Goal: Task Accomplishment & Management: Manage account settings

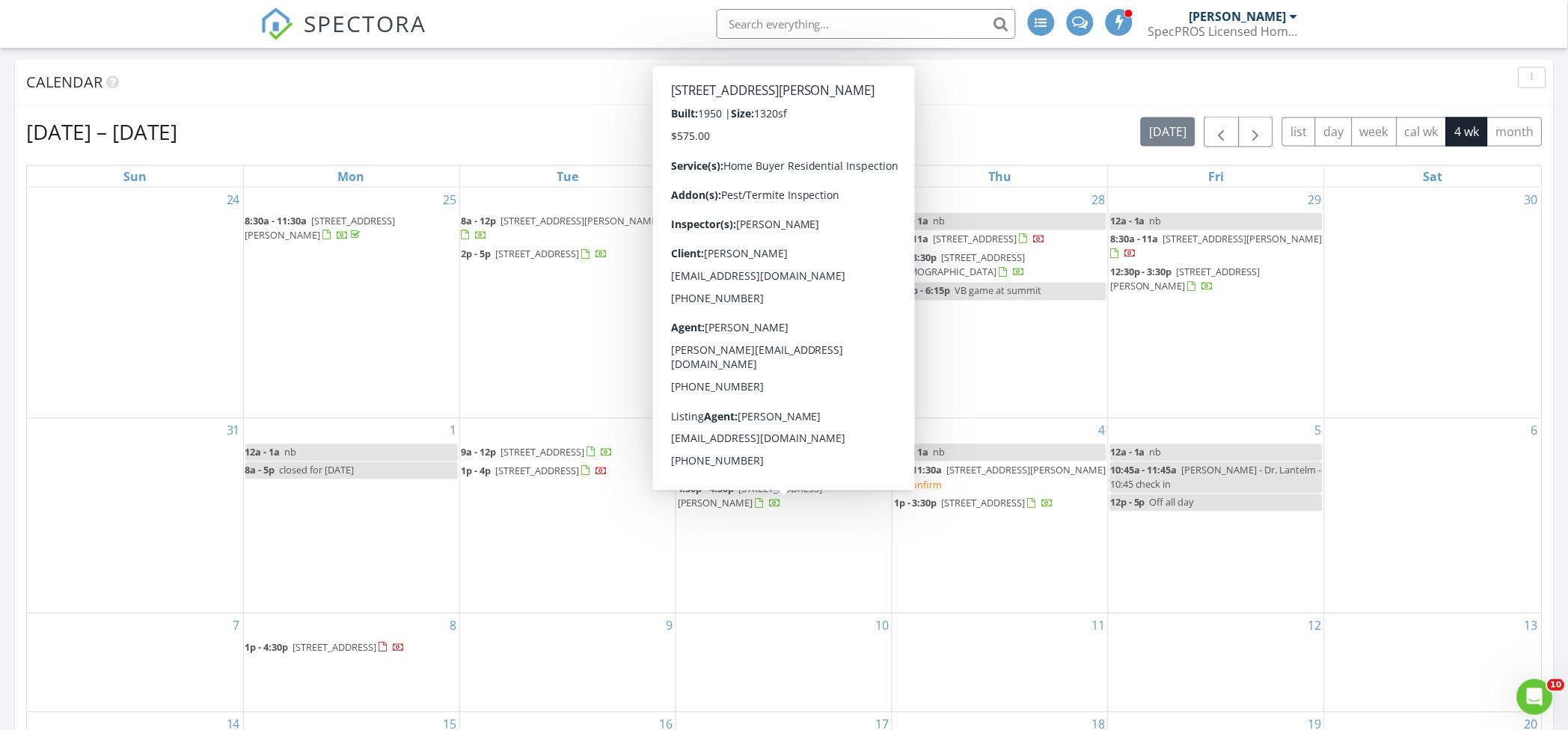
scroll to position [698, 0]
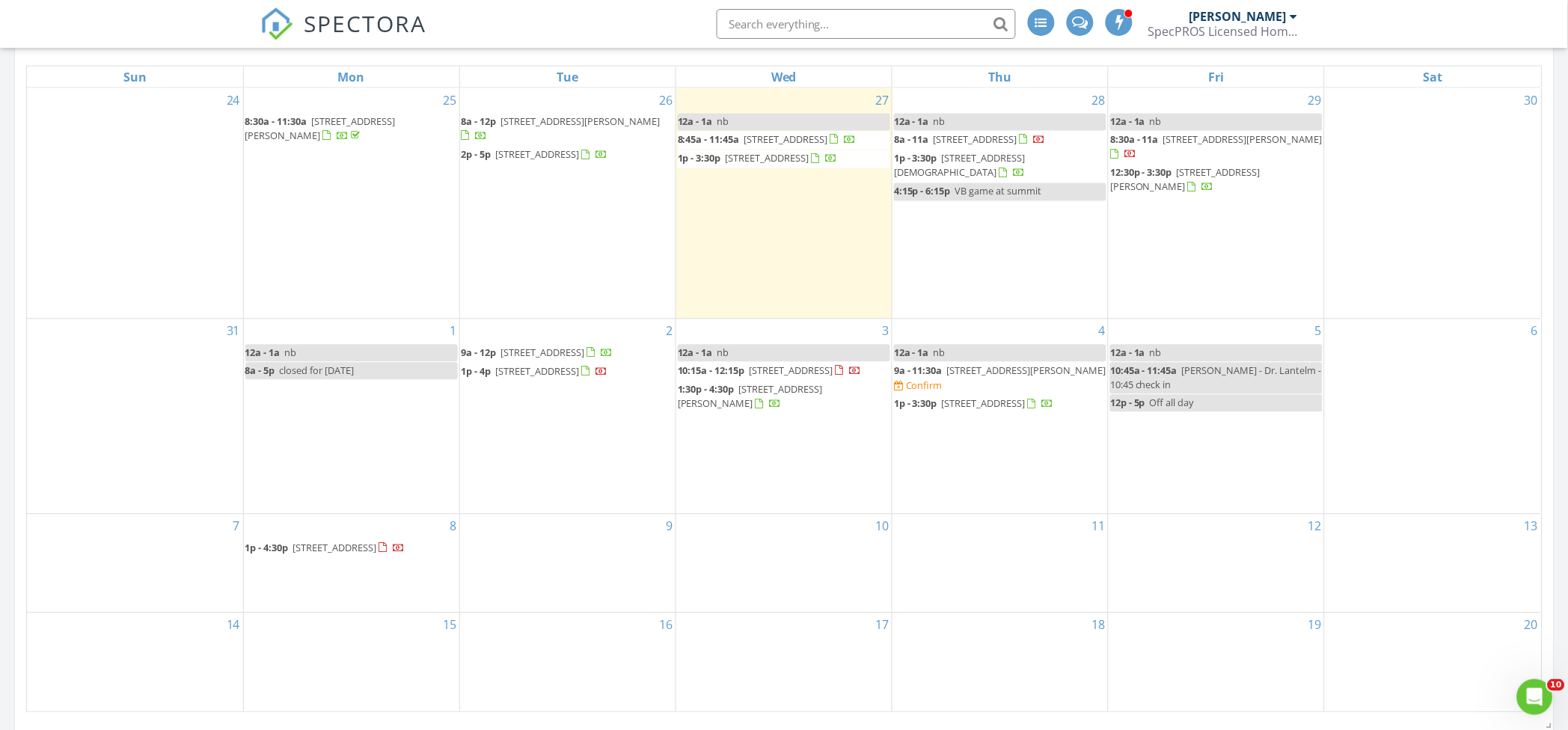
click at [288, 547] on span "1p - 4:30p" at bounding box center [267, 549] width 43 height 13
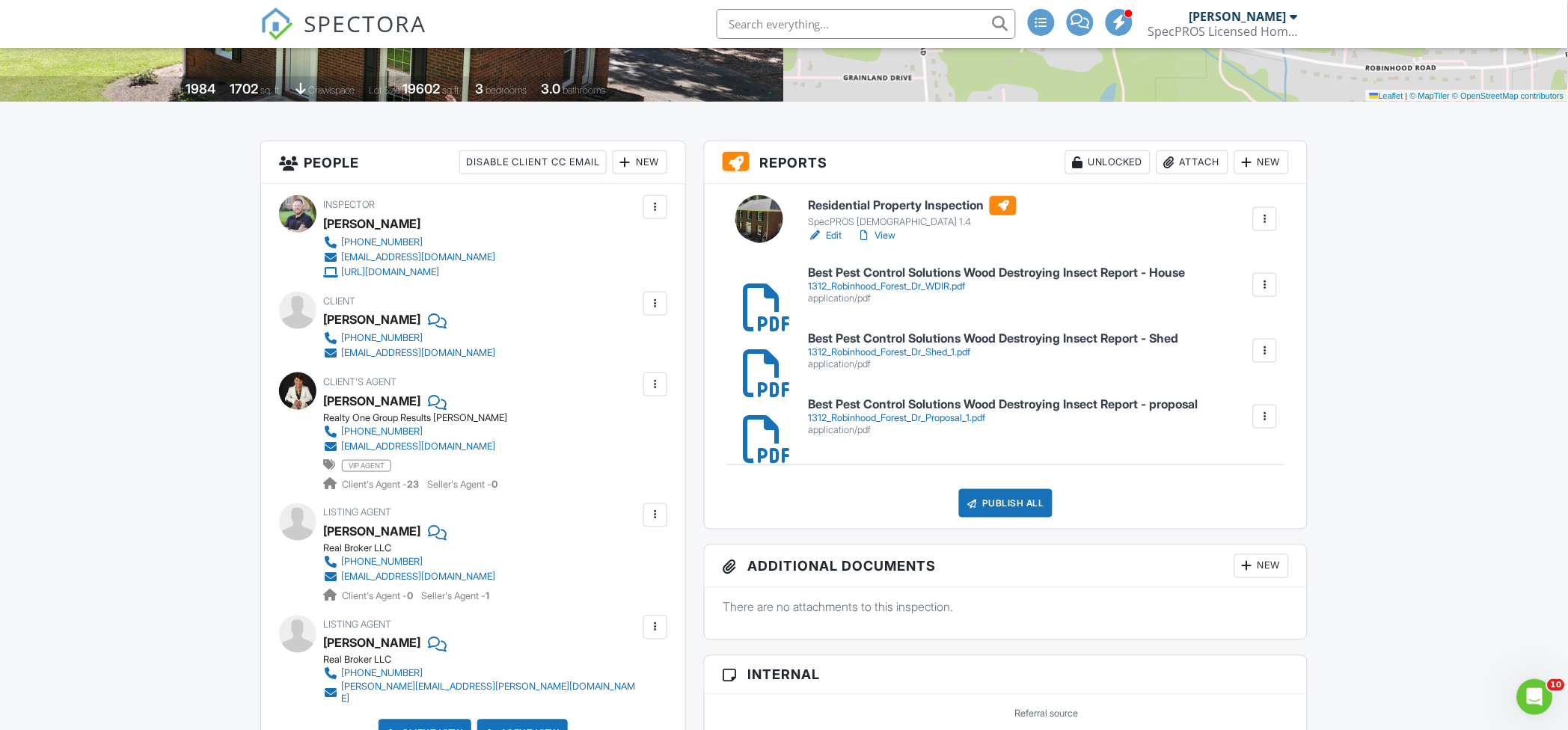
scroll to position [299, 0]
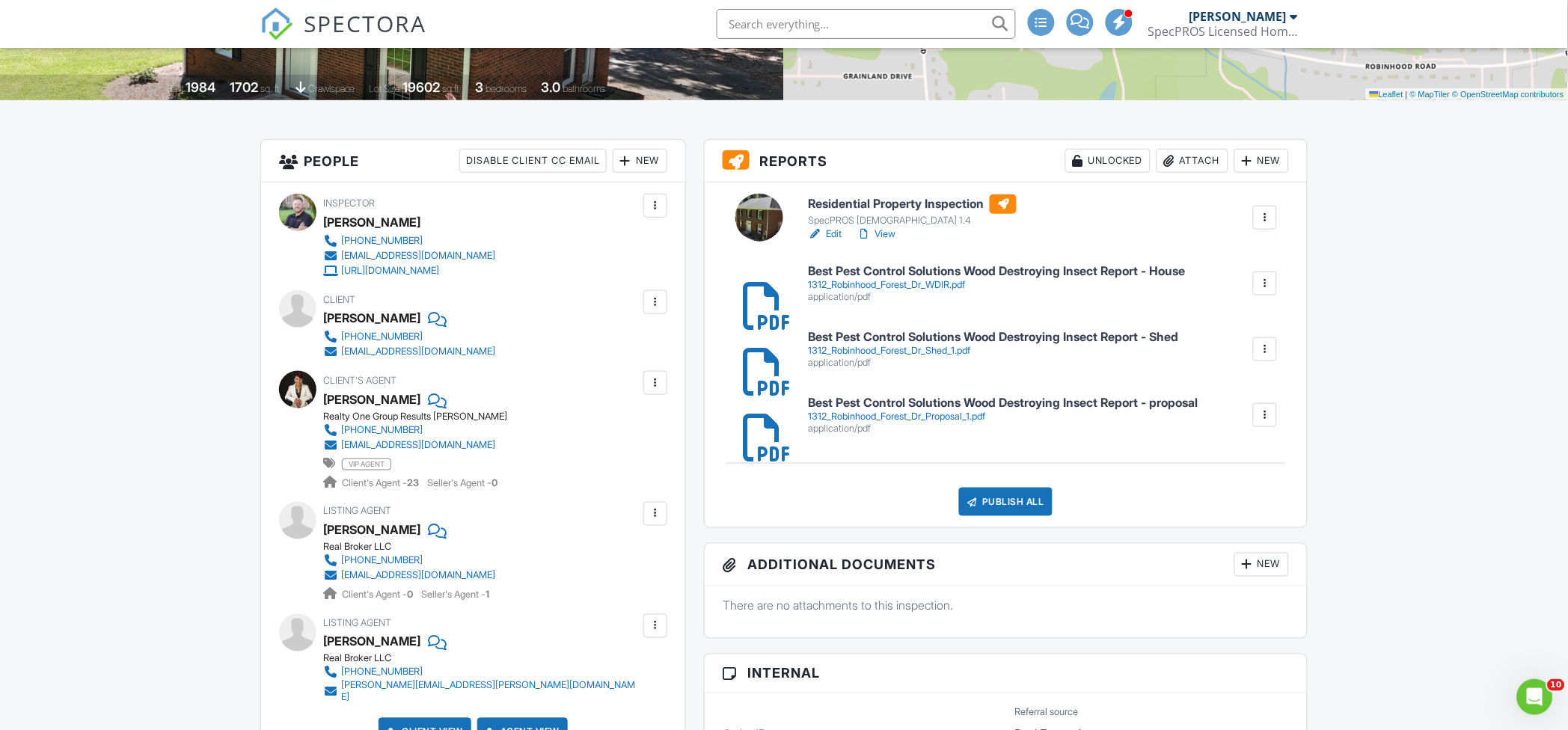
click at [1264, 284] on div at bounding box center [1265, 284] width 15 height 15
click at [1258, 326] on link "Delete" at bounding box center [1255, 325] width 56 height 17
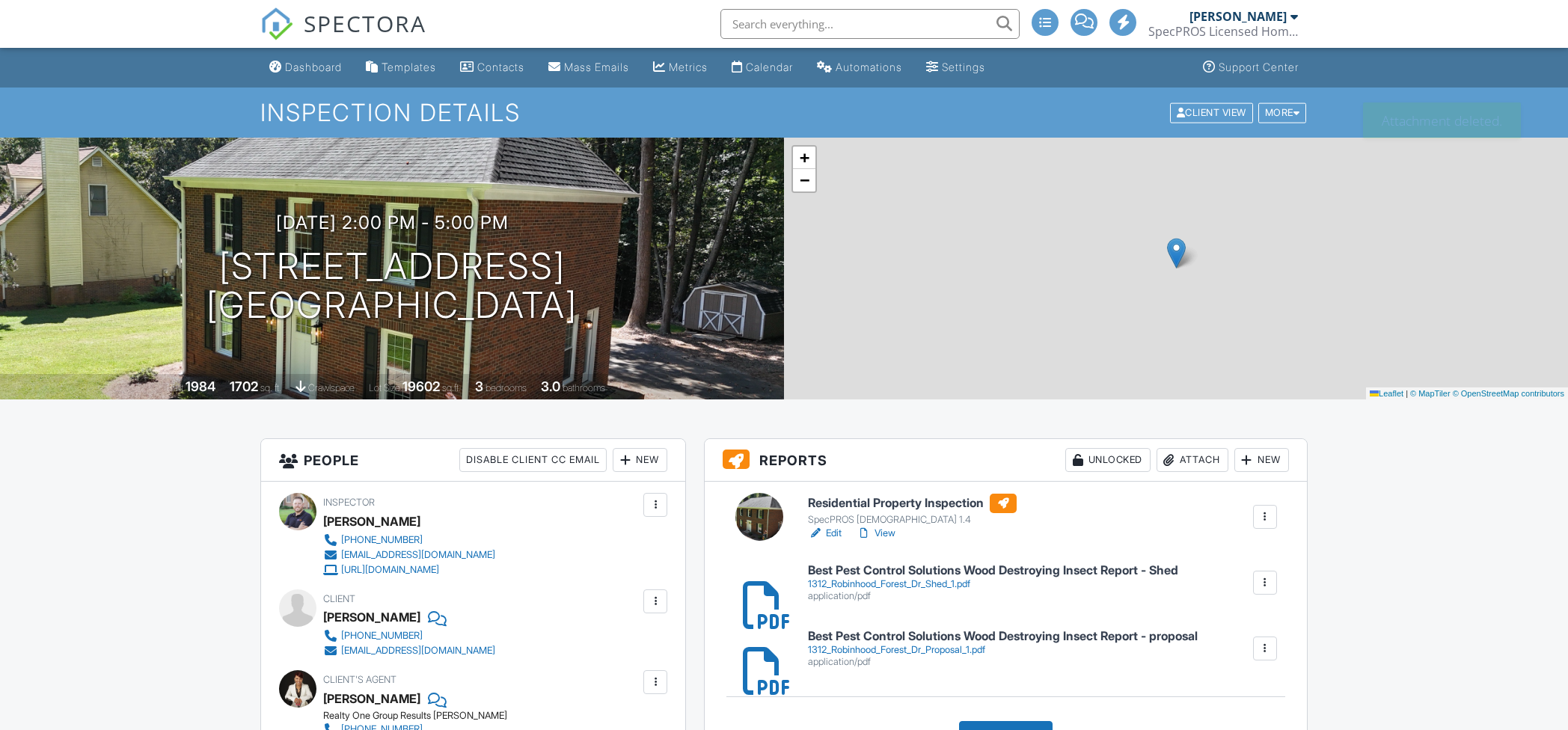
click at [953, 579] on div "1312_Robinhood_Forest_Dr_Shed_1.pdf" at bounding box center [994, 584] width 371 height 12
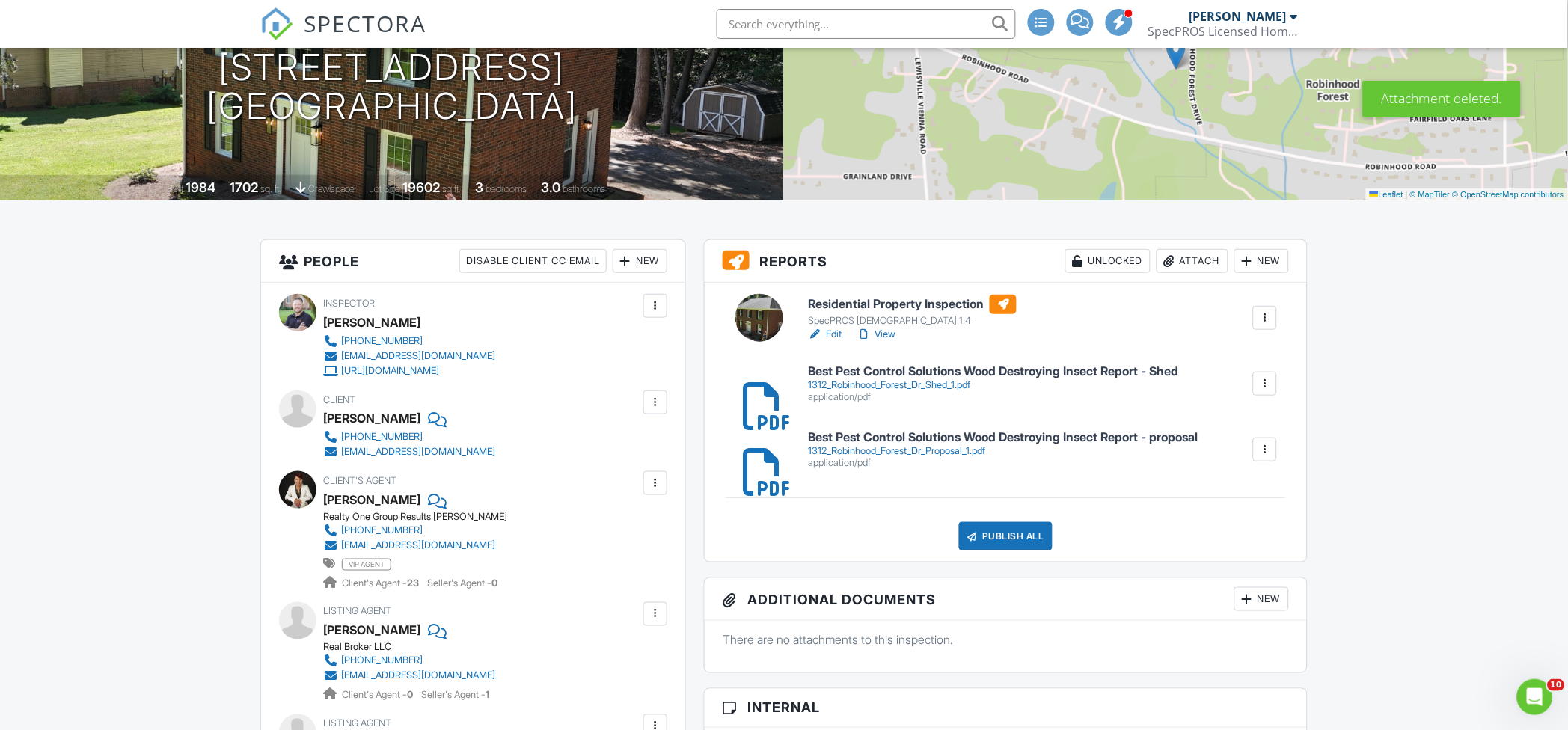
click at [1260, 447] on div at bounding box center [1265, 450] width 15 height 15
click at [1254, 492] on link "Delete" at bounding box center [1255, 491] width 56 height 17
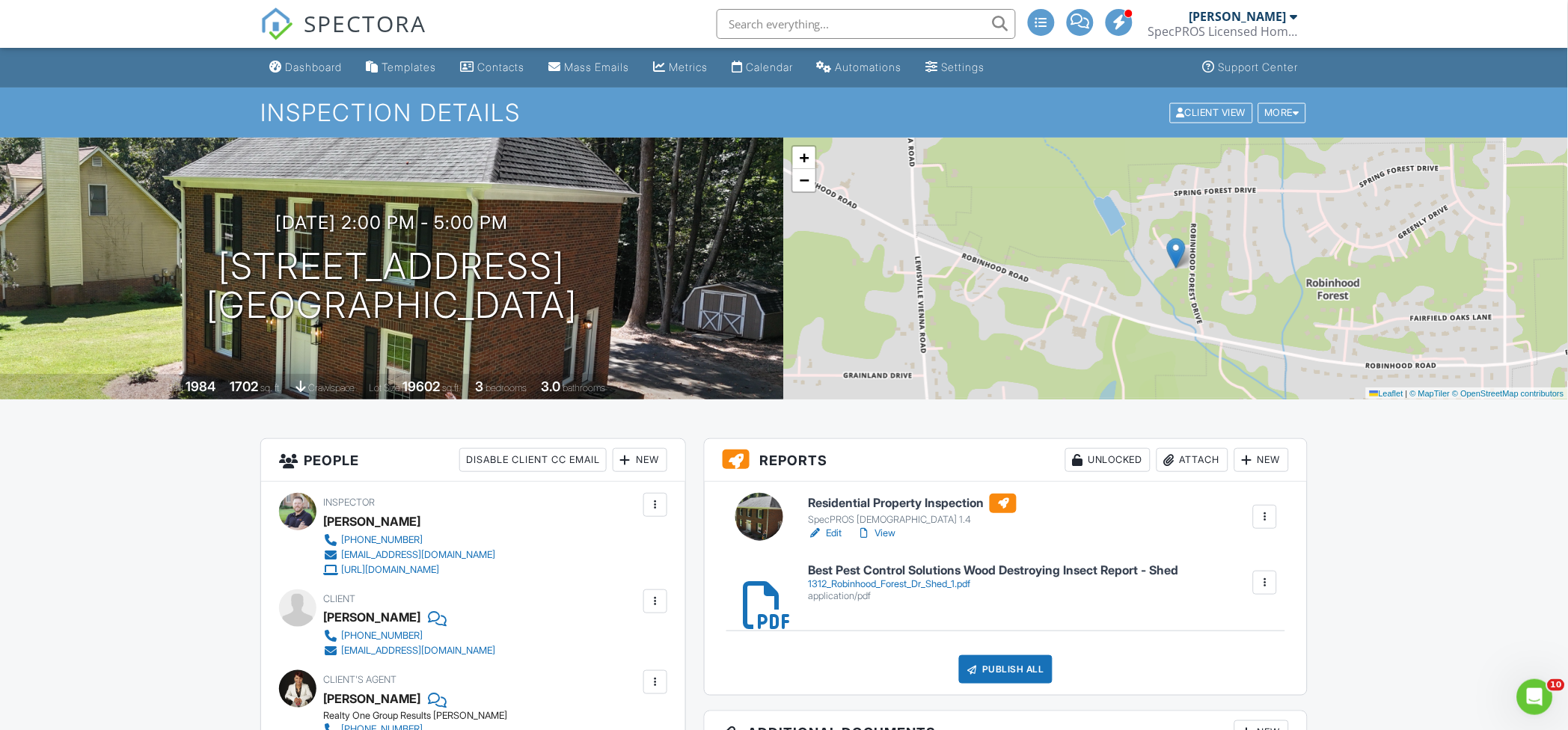
click at [1199, 457] on div "Attach" at bounding box center [1192, 460] width 71 height 24
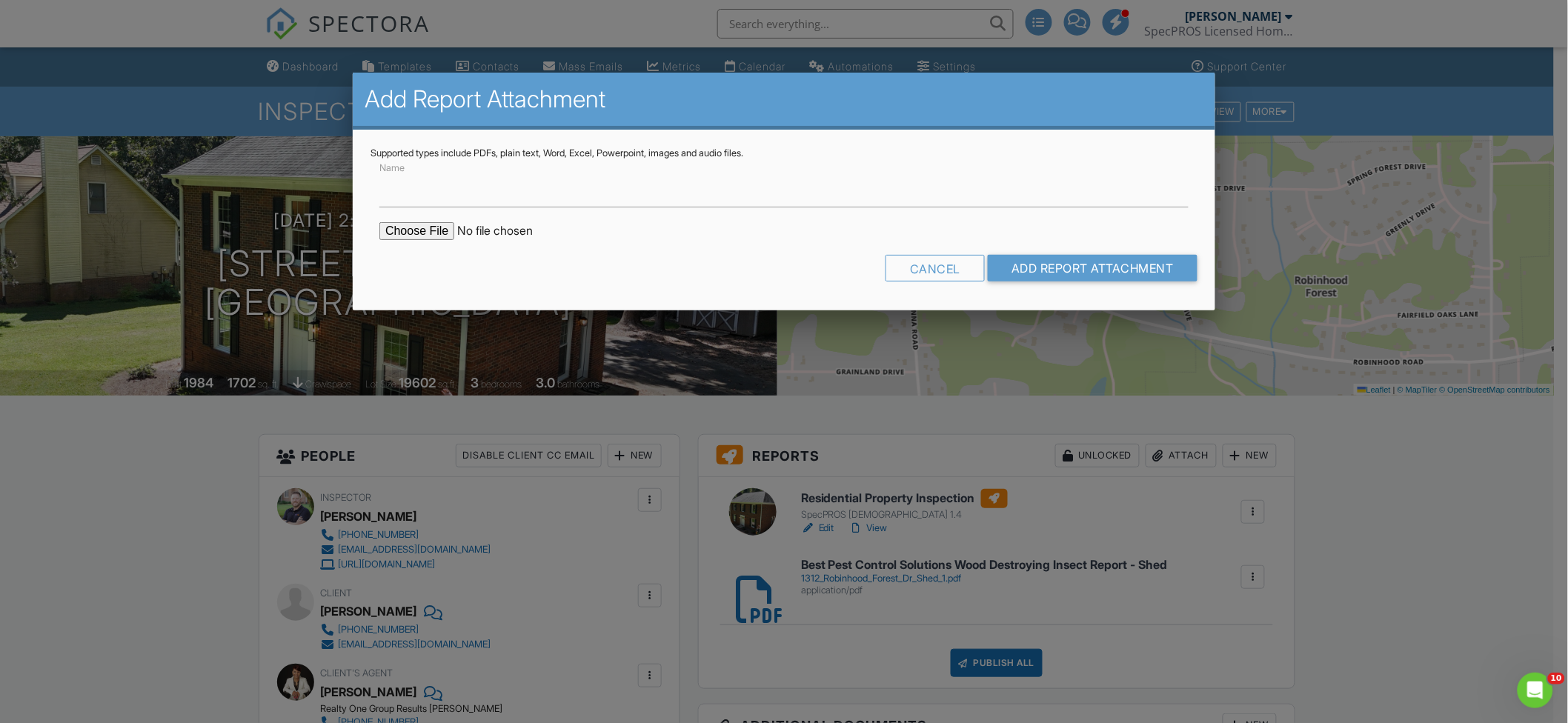
click at [420, 226] on input "file" at bounding box center [506, 231] width 252 height 18
type input "C:\fakepath\1312 Robinhood Forest Dr Proposal.pdf"
click at [559, 198] on input "Name" at bounding box center [784, 189] width 810 height 36
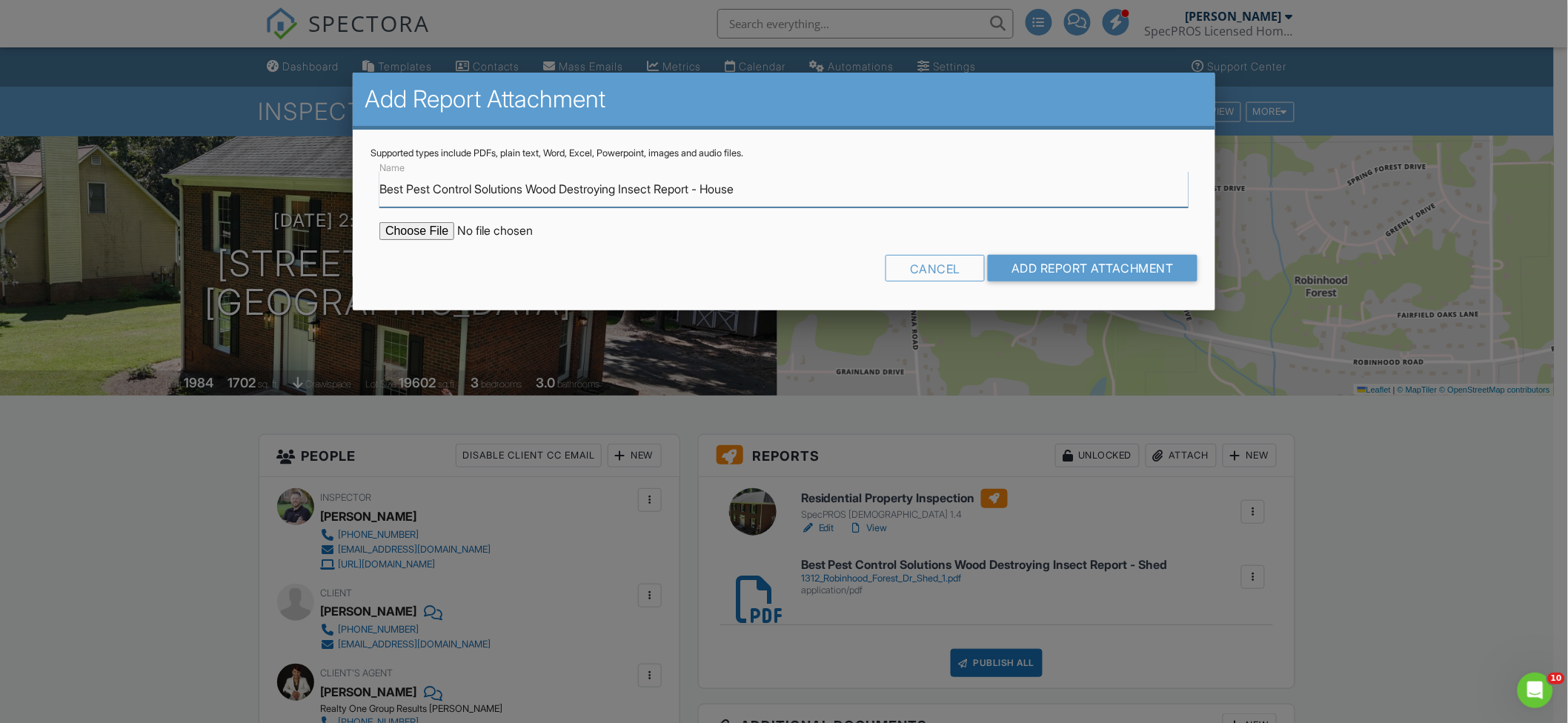
drag, startPoint x: 749, startPoint y: 191, endPoint x: 719, endPoint y: 189, distance: 30.1
click at [719, 189] on input "Best Pest Control Solutions Wood Destroying Insect Report - House" at bounding box center [784, 189] width 810 height 36
type input "Best Pest Control Solutions Wood Destroying Insect Report - proposal"
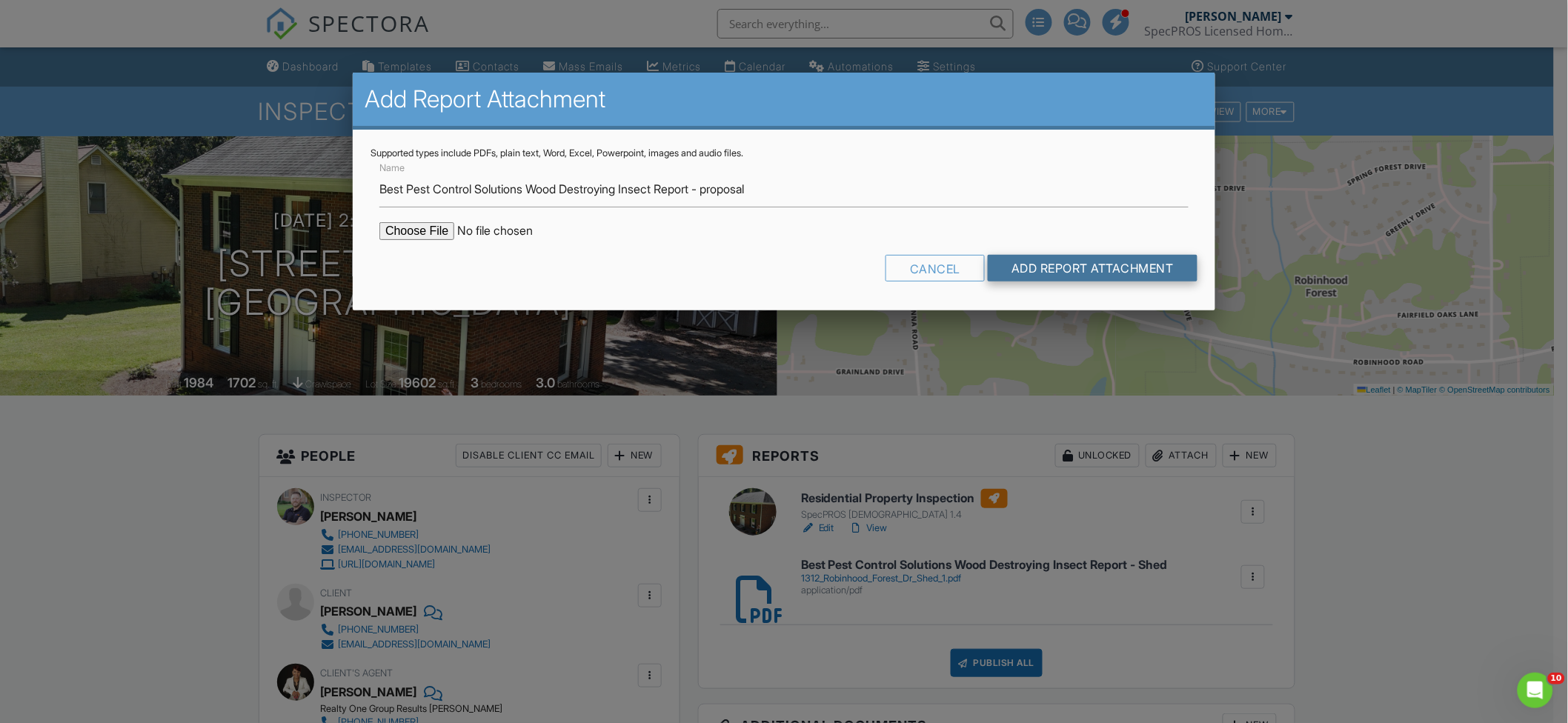
click at [1064, 260] on input "Add Report Attachment" at bounding box center [1093, 268] width 210 height 26
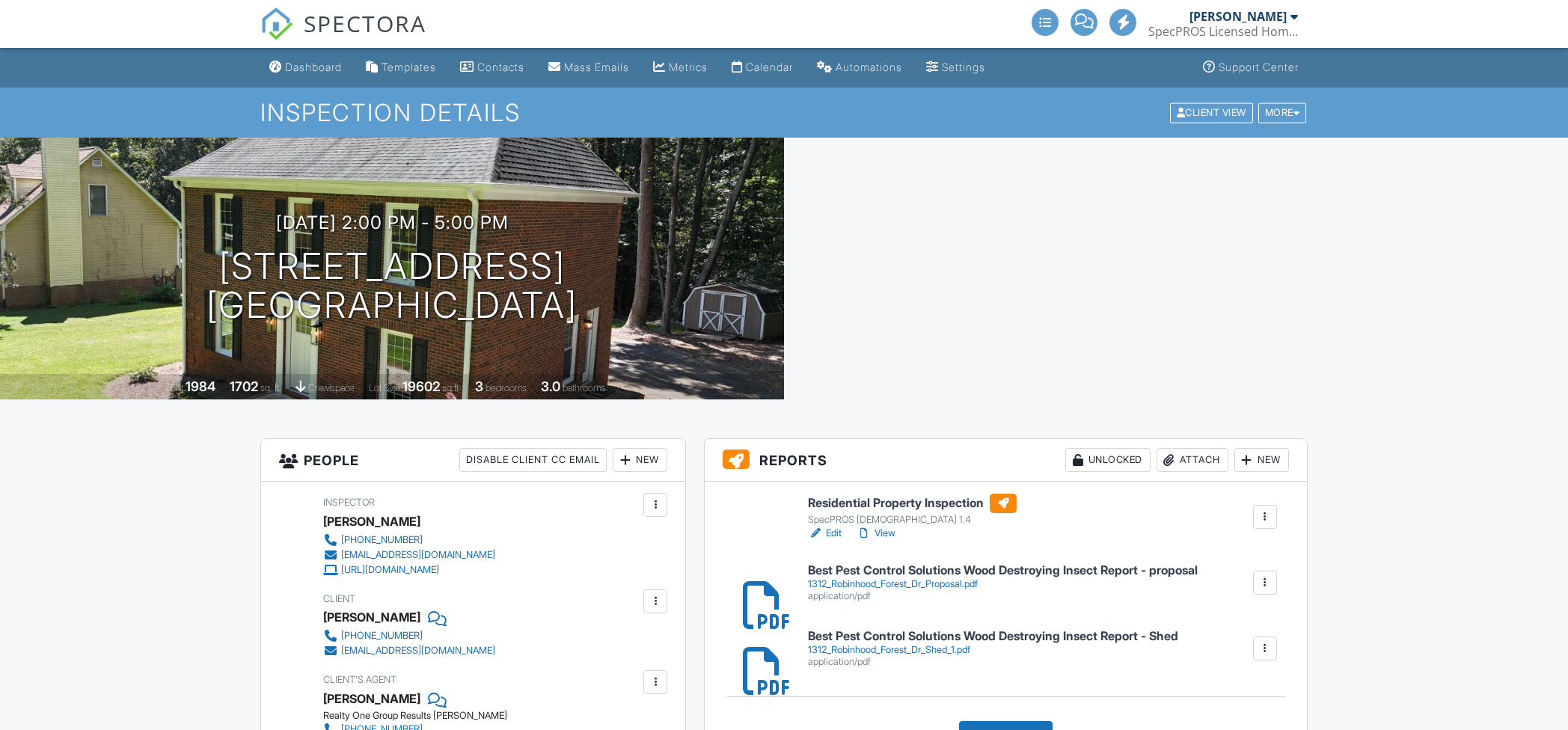
click at [1198, 459] on div "Attach" at bounding box center [1192, 460] width 71 height 24
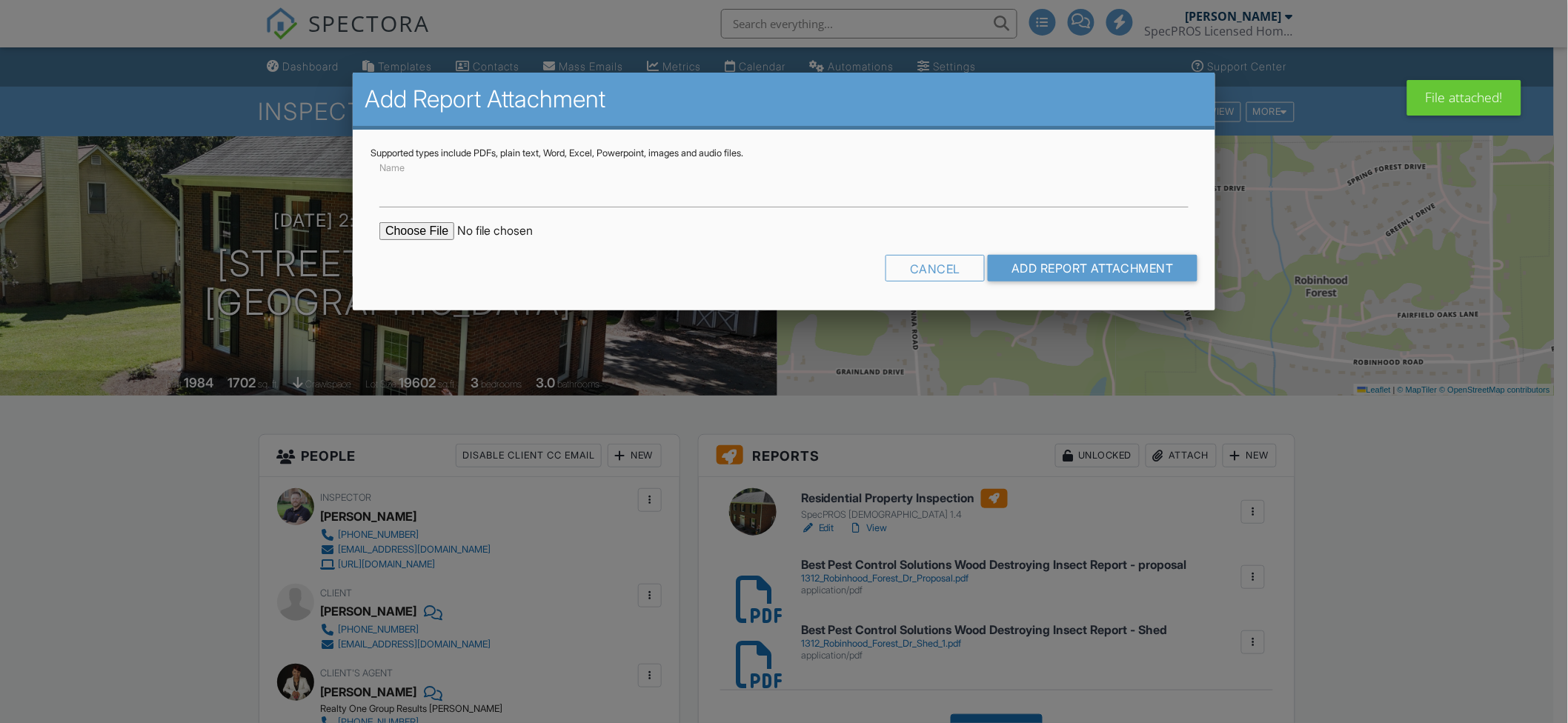
click at [443, 226] on input "file" at bounding box center [506, 231] width 252 height 18
type input "C:\fakepath\1312 Robinhood Forest Dr WDIR.pdf"
drag, startPoint x: 563, startPoint y: 197, endPoint x: 571, endPoint y: 205, distance: 11.3
click at [563, 197] on input "Name" at bounding box center [784, 189] width 810 height 36
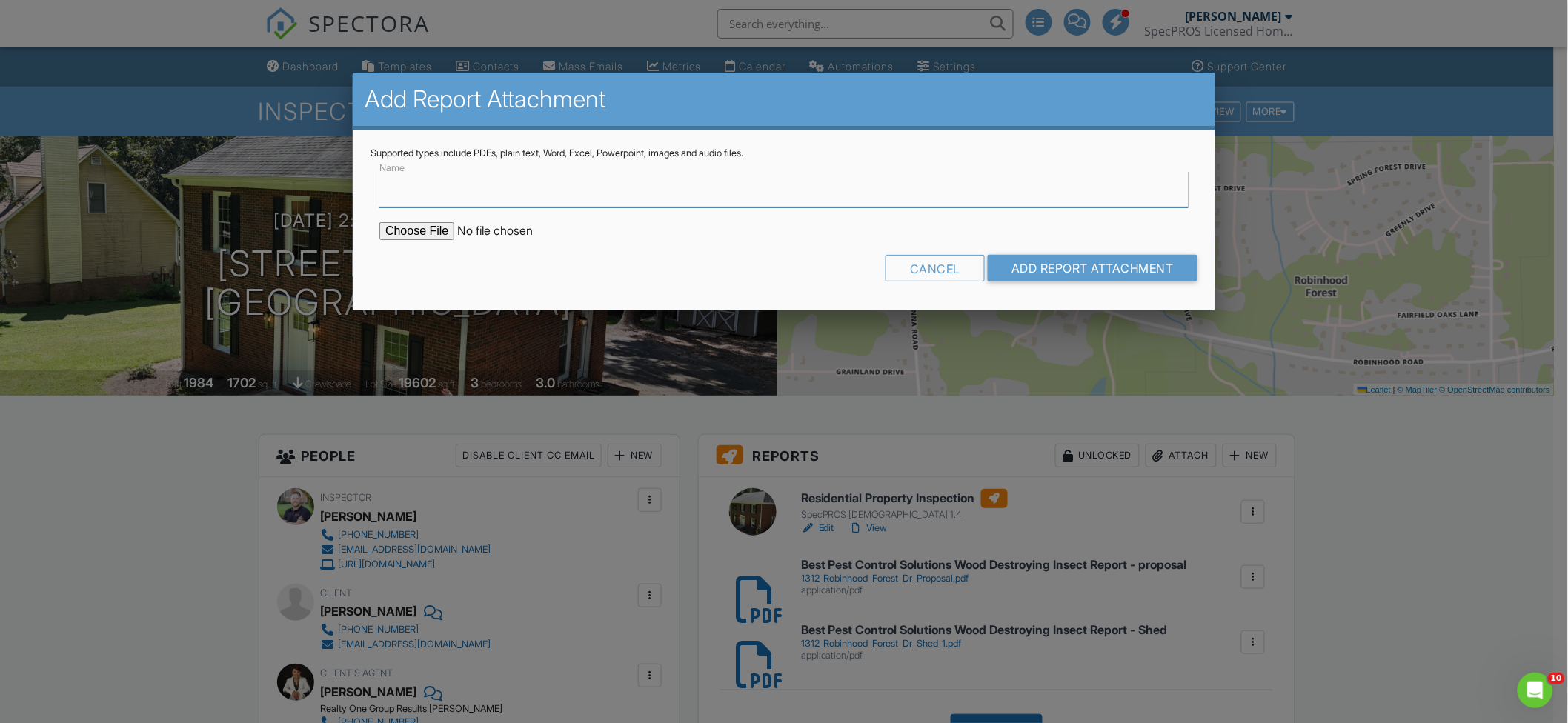
type input "Best Pest Control Solutions Wood Destroying Insect Report - House"
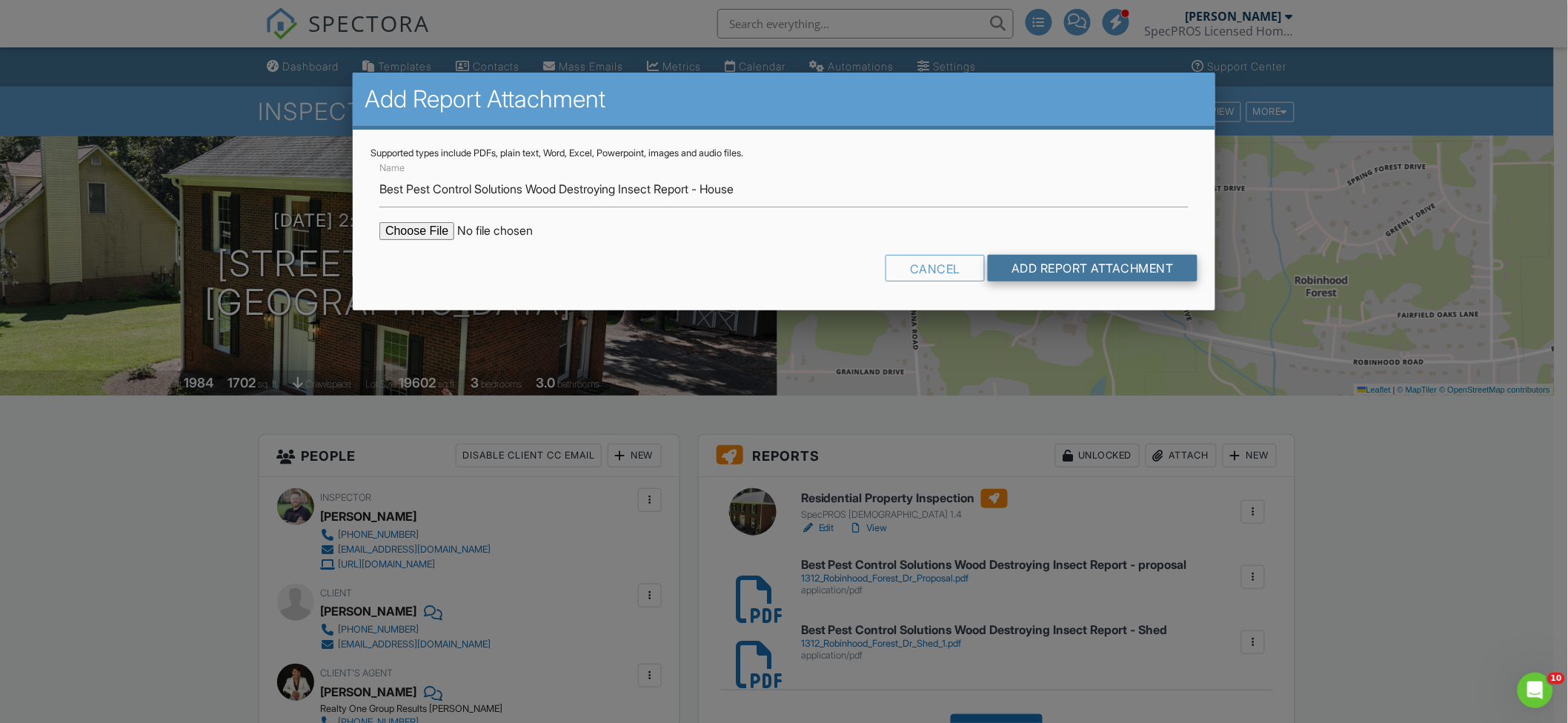
click at [1068, 272] on input "Add Report Attachment" at bounding box center [1093, 268] width 210 height 26
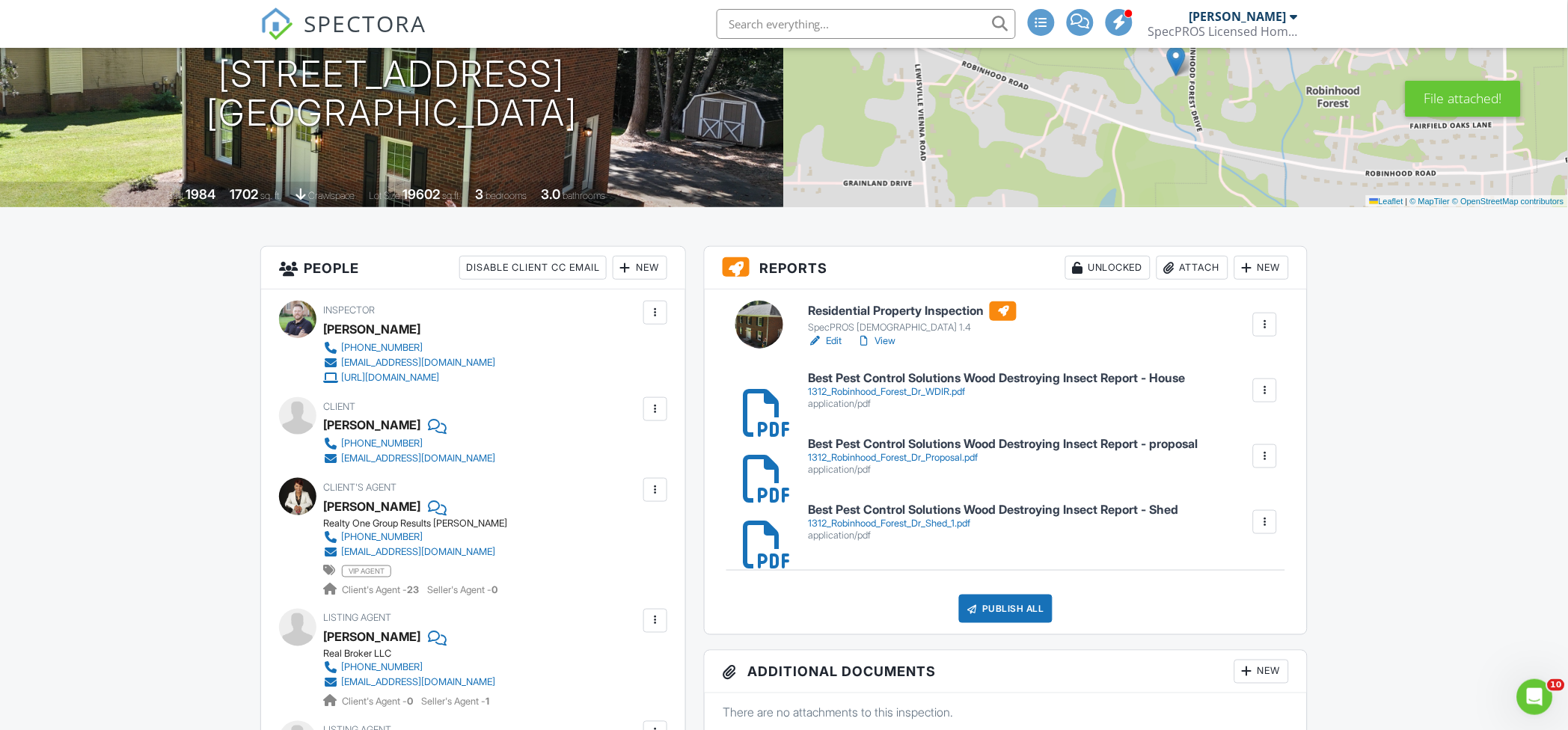
scroll to position [199, 0]
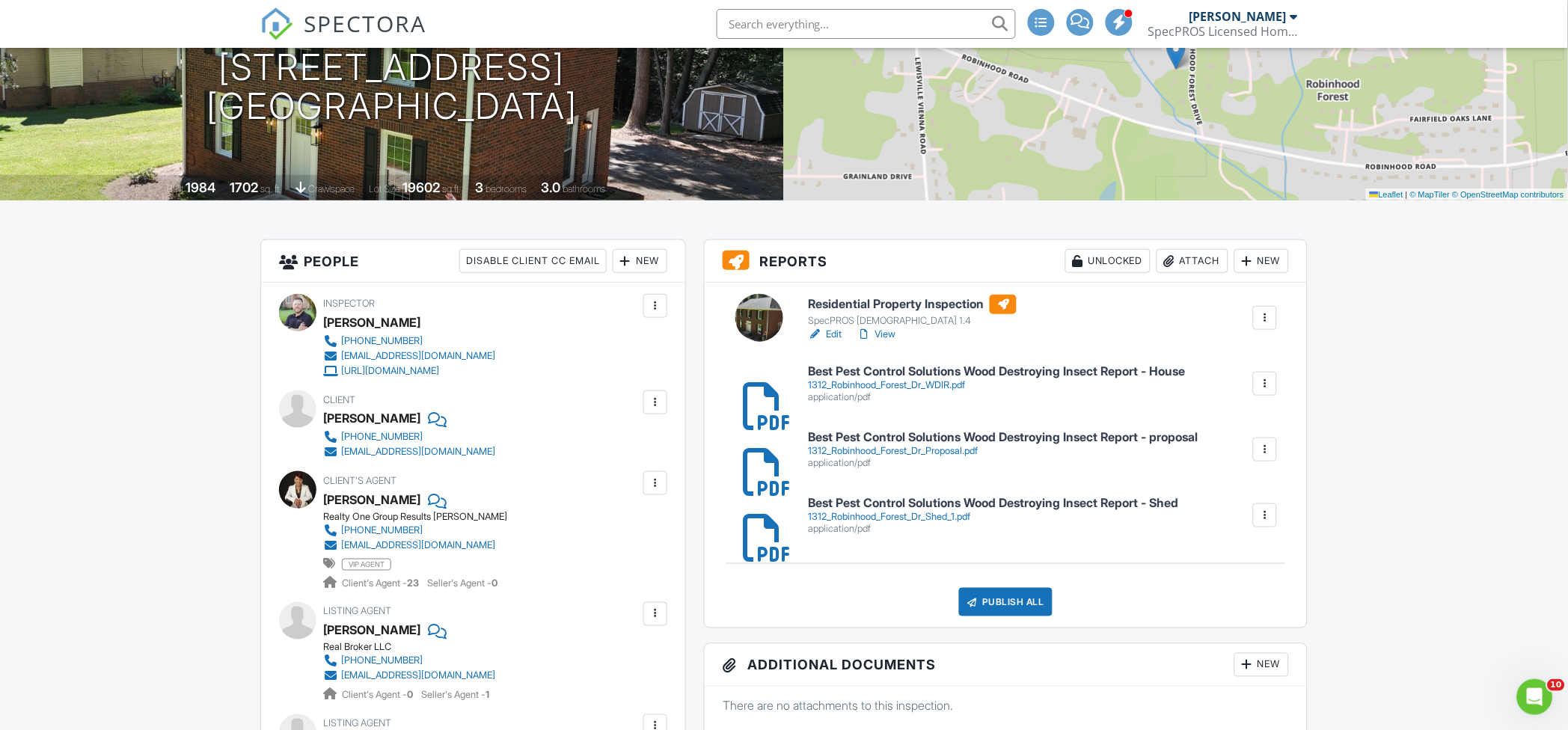
click at [928, 386] on div "1312_Robinhood_Forest_Dr_WDIR.pdf" at bounding box center [997, 385] width 377 height 12
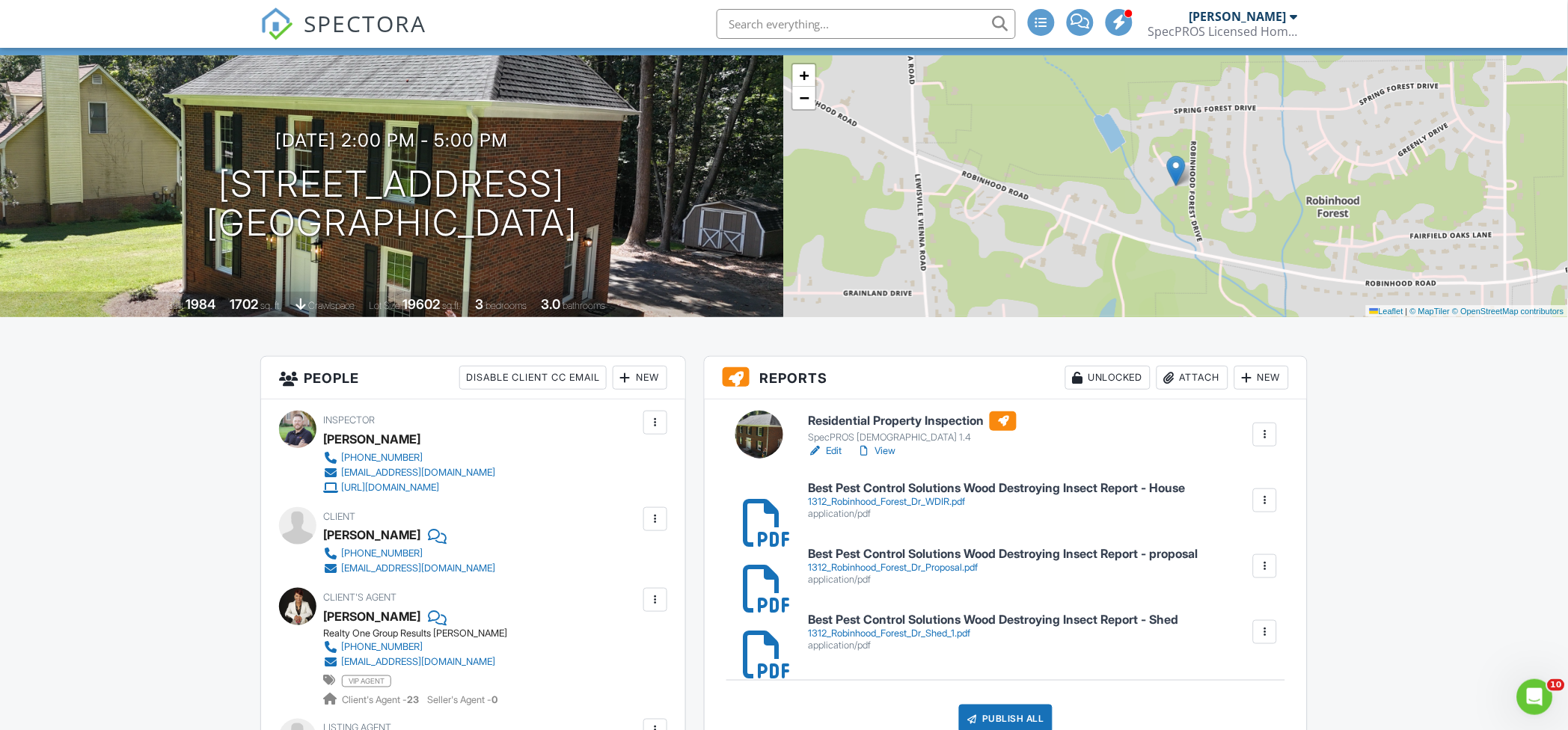
scroll to position [0, 0]
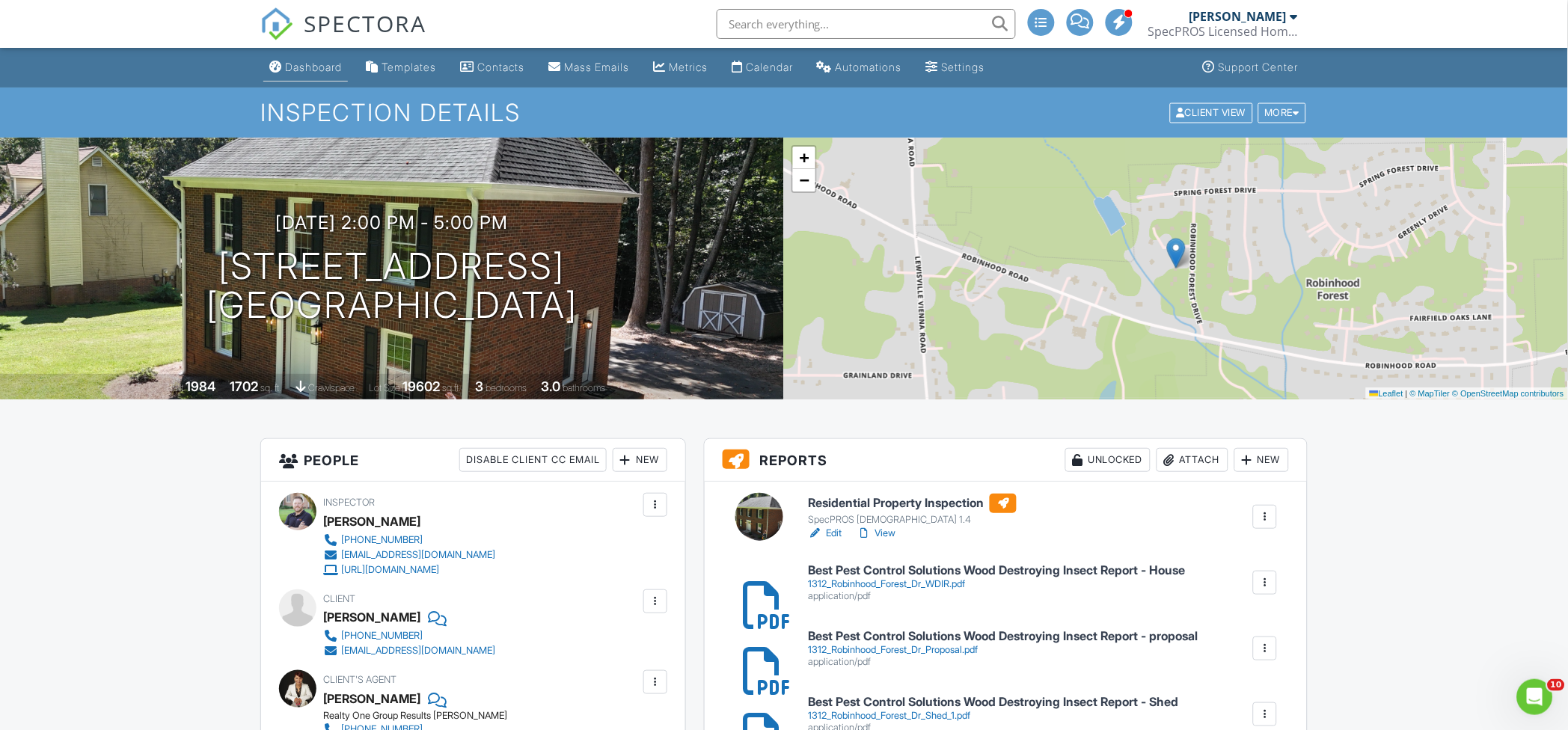
click at [300, 67] on div "Dashboard" at bounding box center [313, 67] width 57 height 12
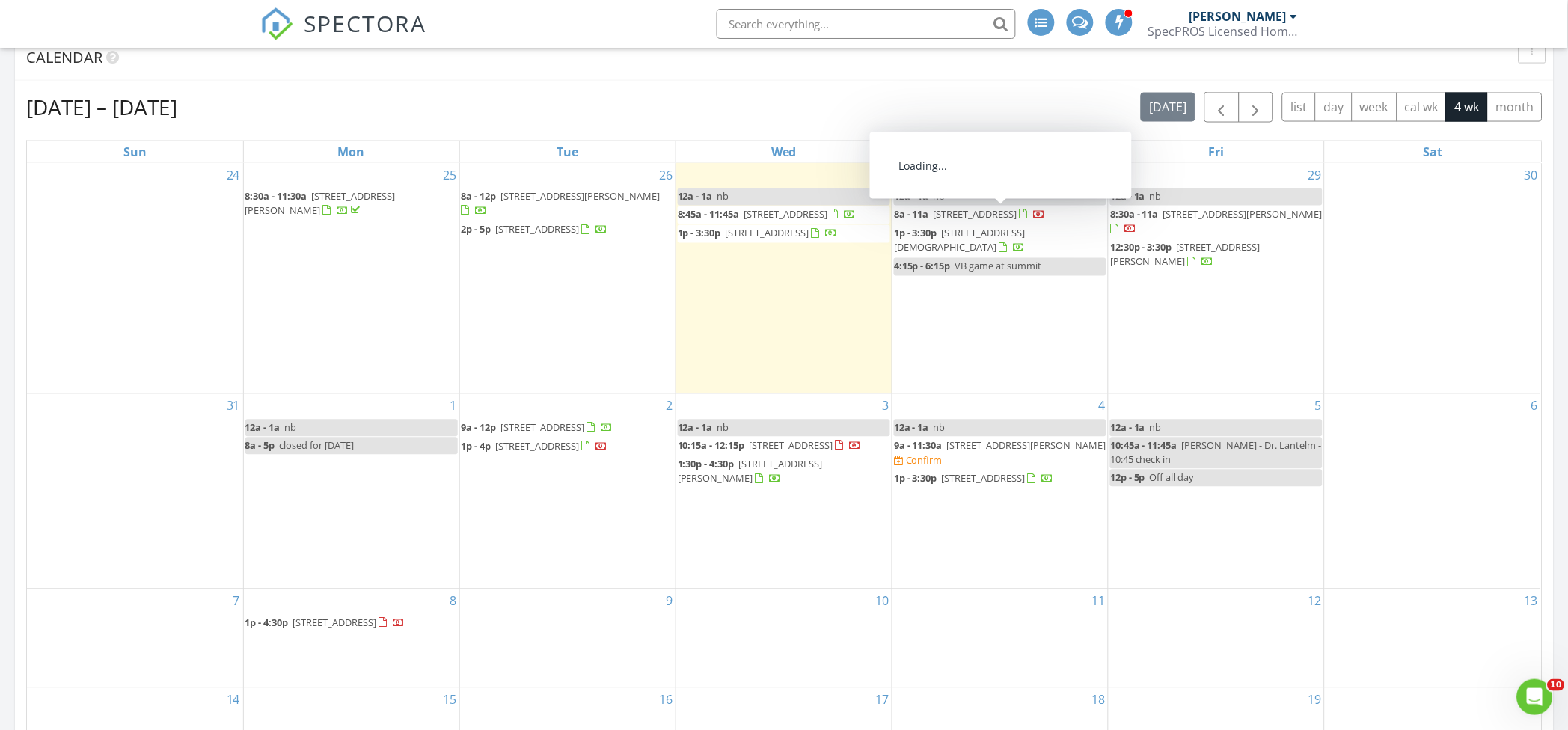
scroll to position [698, 0]
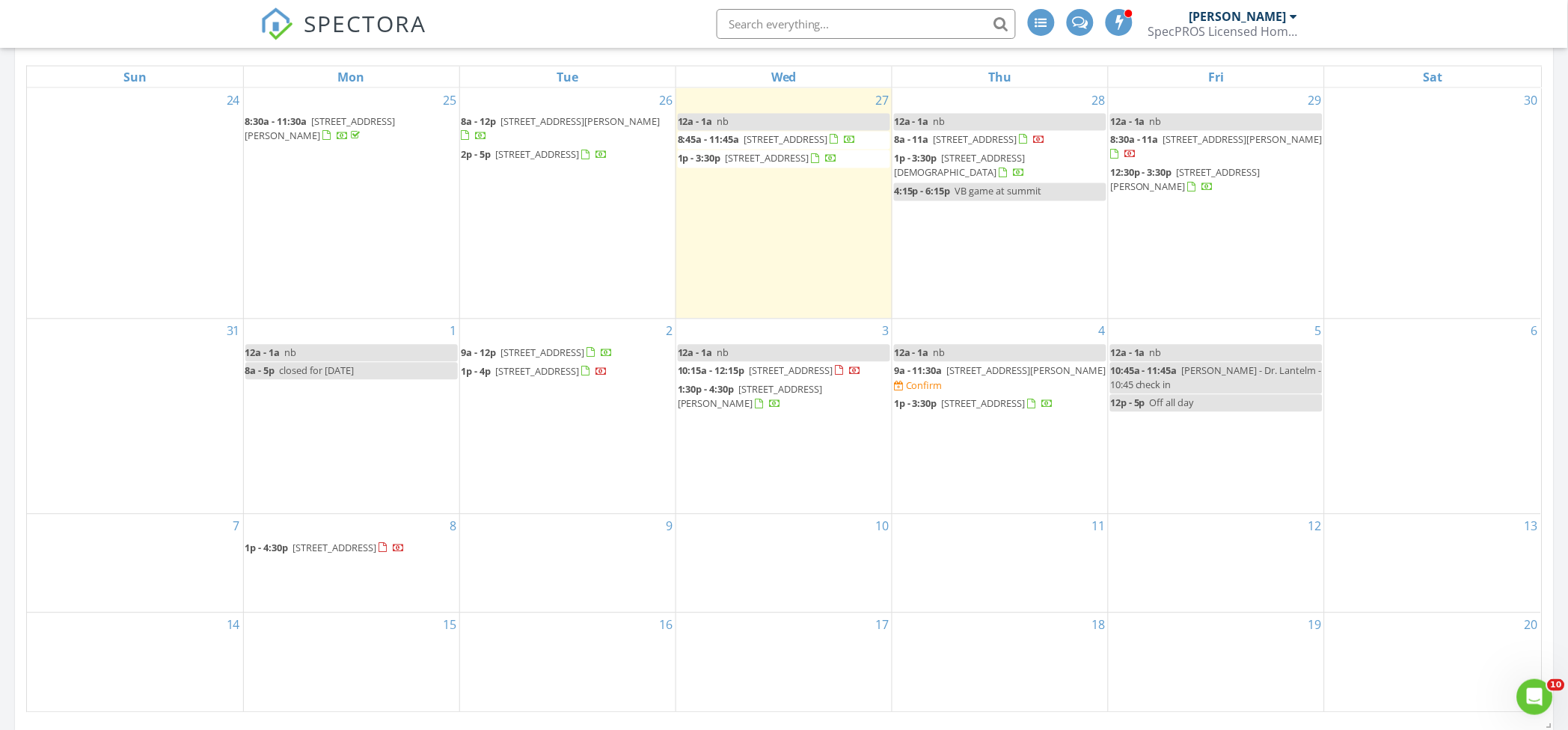
click at [934, 372] on span "9a - 11:30a" at bounding box center [919, 371] width 49 height 13
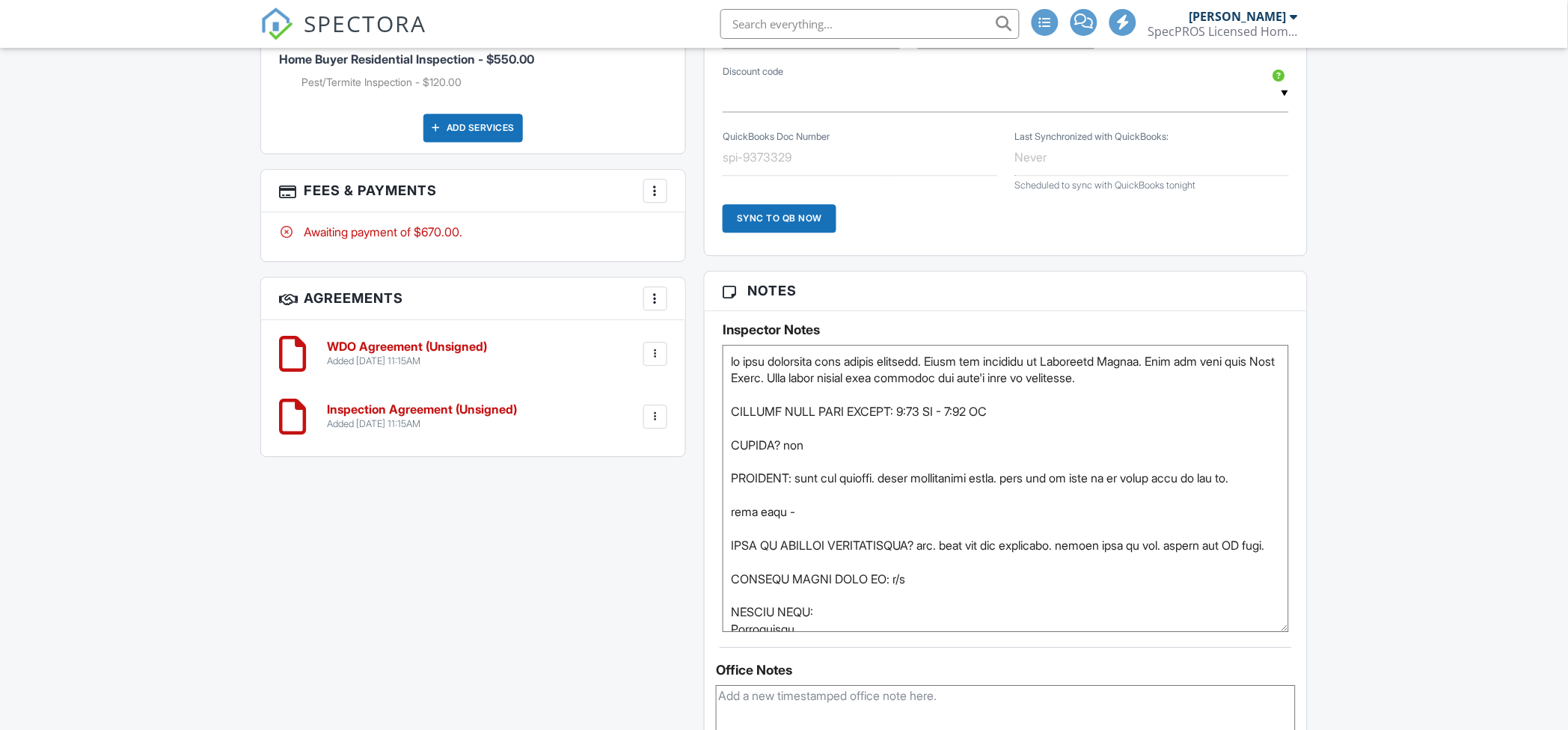
scroll to position [1197, 0]
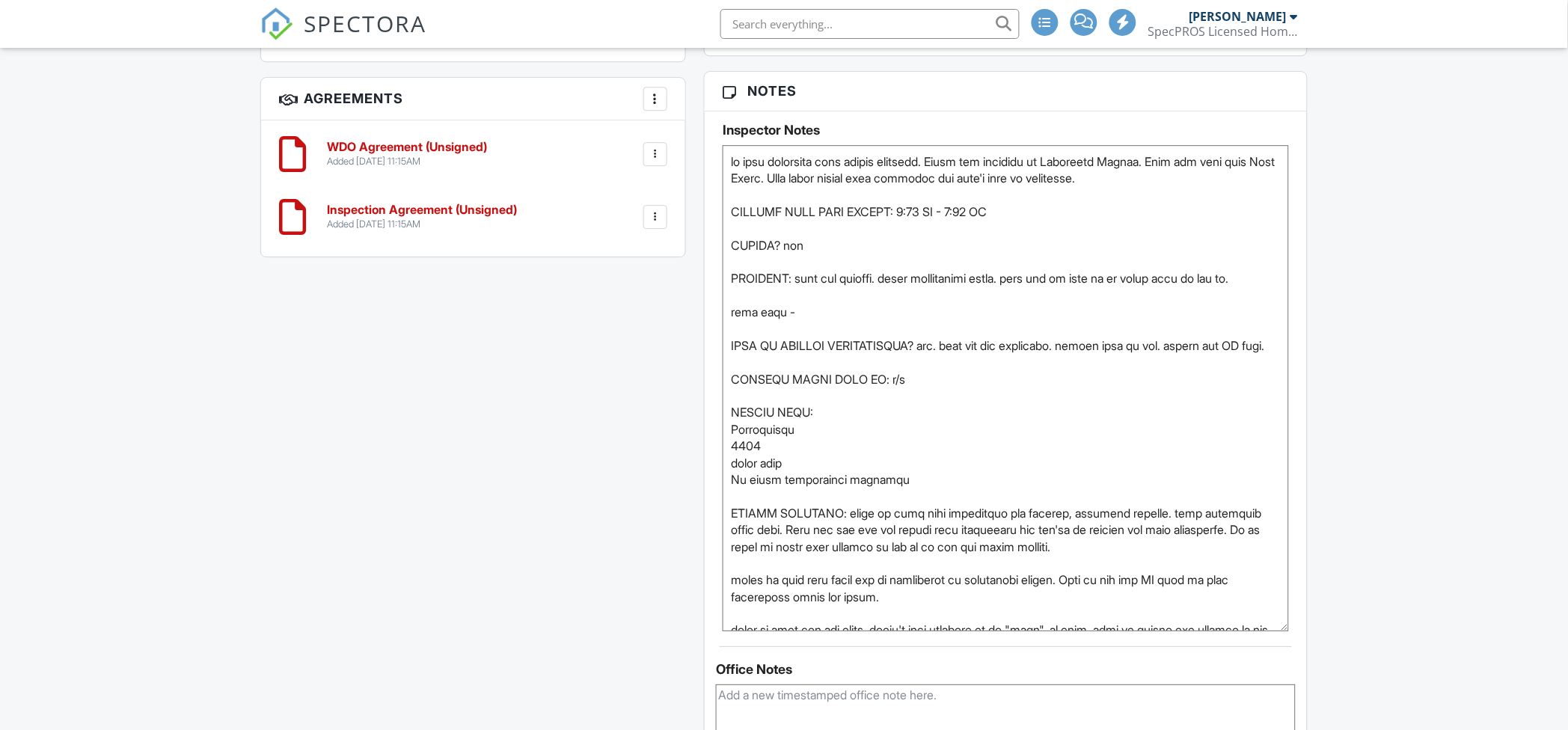
drag, startPoint x: 1291, startPoint y: 267, endPoint x: 1336, endPoint y: 627, distance: 362.8
click at [1336, 627] on div "Dashboard Templates Contacts Mass Emails Metrics Calendar Automations Settings …" at bounding box center [784, 603] width 1568 height 3504
click at [796, 327] on textarea at bounding box center [1005, 388] width 566 height 486
paste textarea "Monday 9/8 between 1-3."
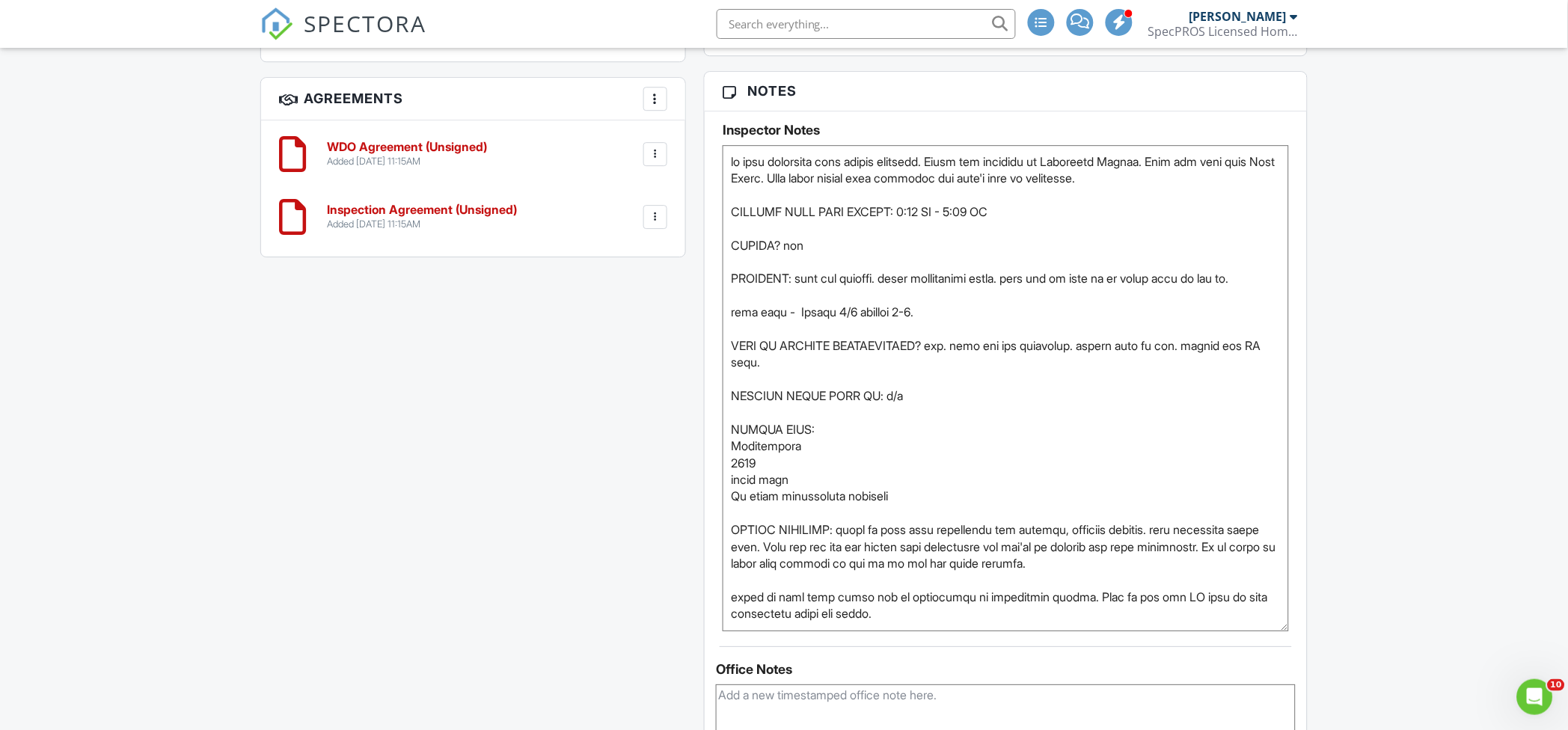
type textarea "we have inspected this agents listings. Agent was referred by Christian Howard.…"
click at [431, 470] on div "All emails and texts are disabled for this inspection! All emails and texts hav…" at bounding box center [784, 430] width 1066 height 2378
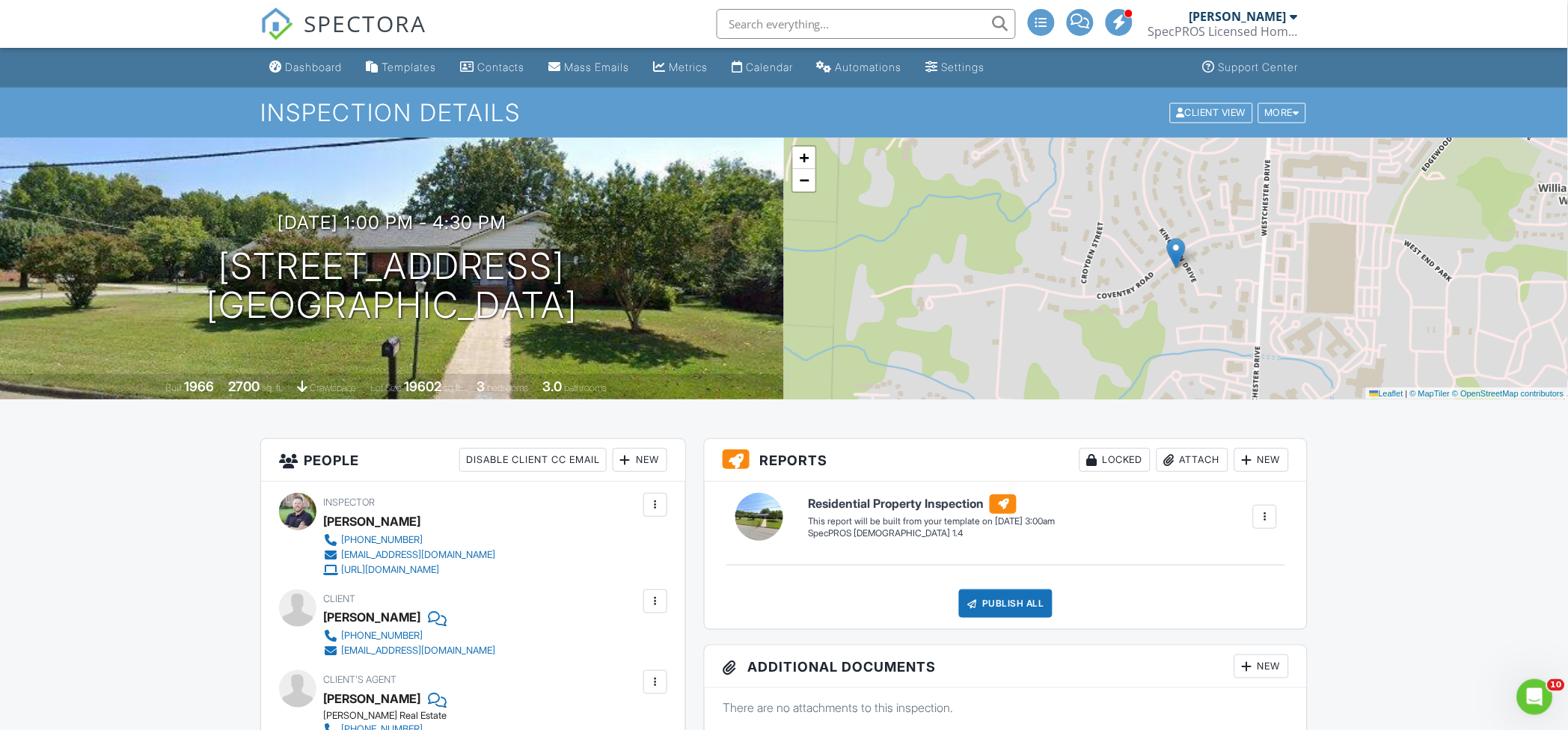
drag, startPoint x: 308, startPoint y: 67, endPoint x: 57, endPoint y: 77, distance: 251.2
click at [306, 67] on div "Dashboard" at bounding box center [313, 67] width 57 height 12
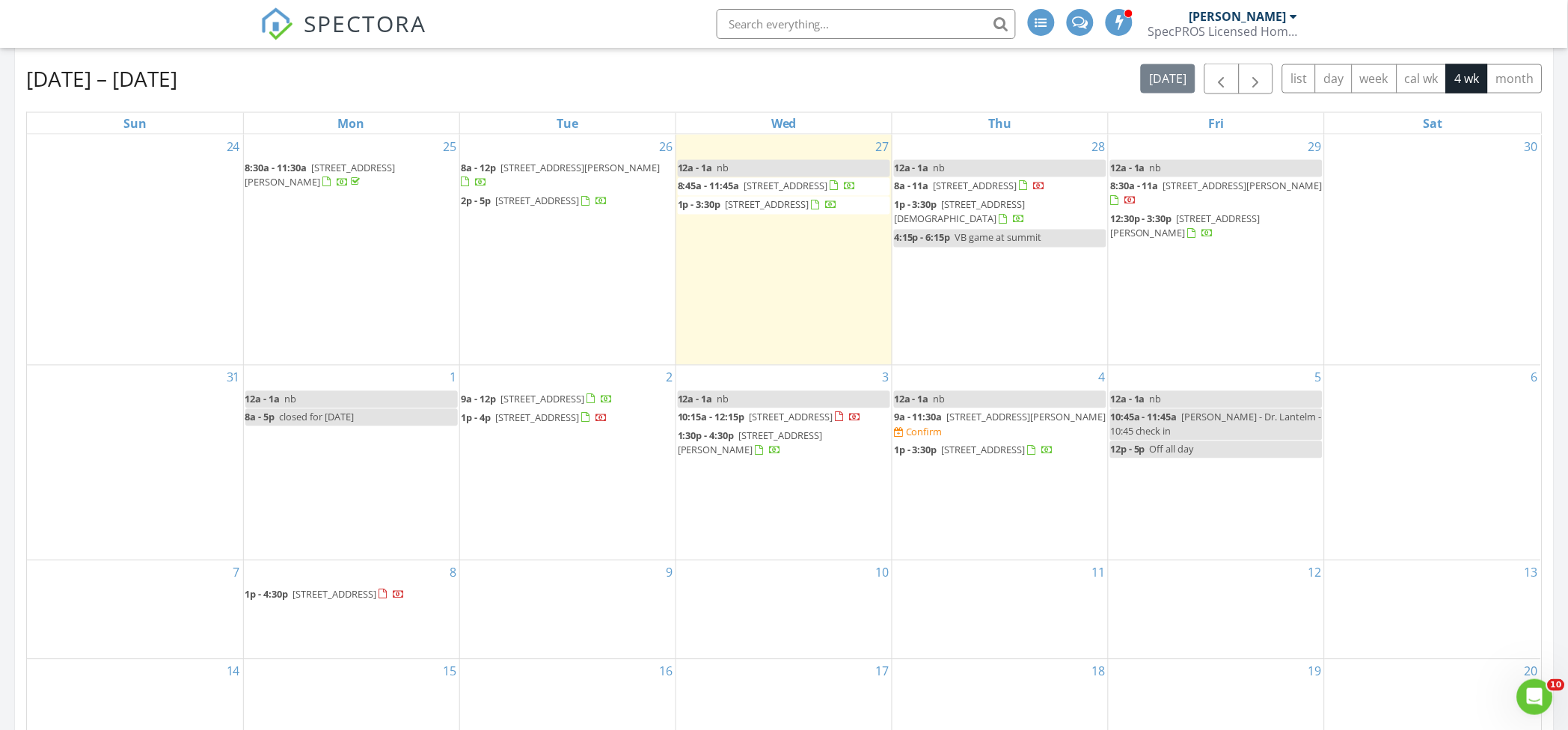
scroll to position [698, 0]
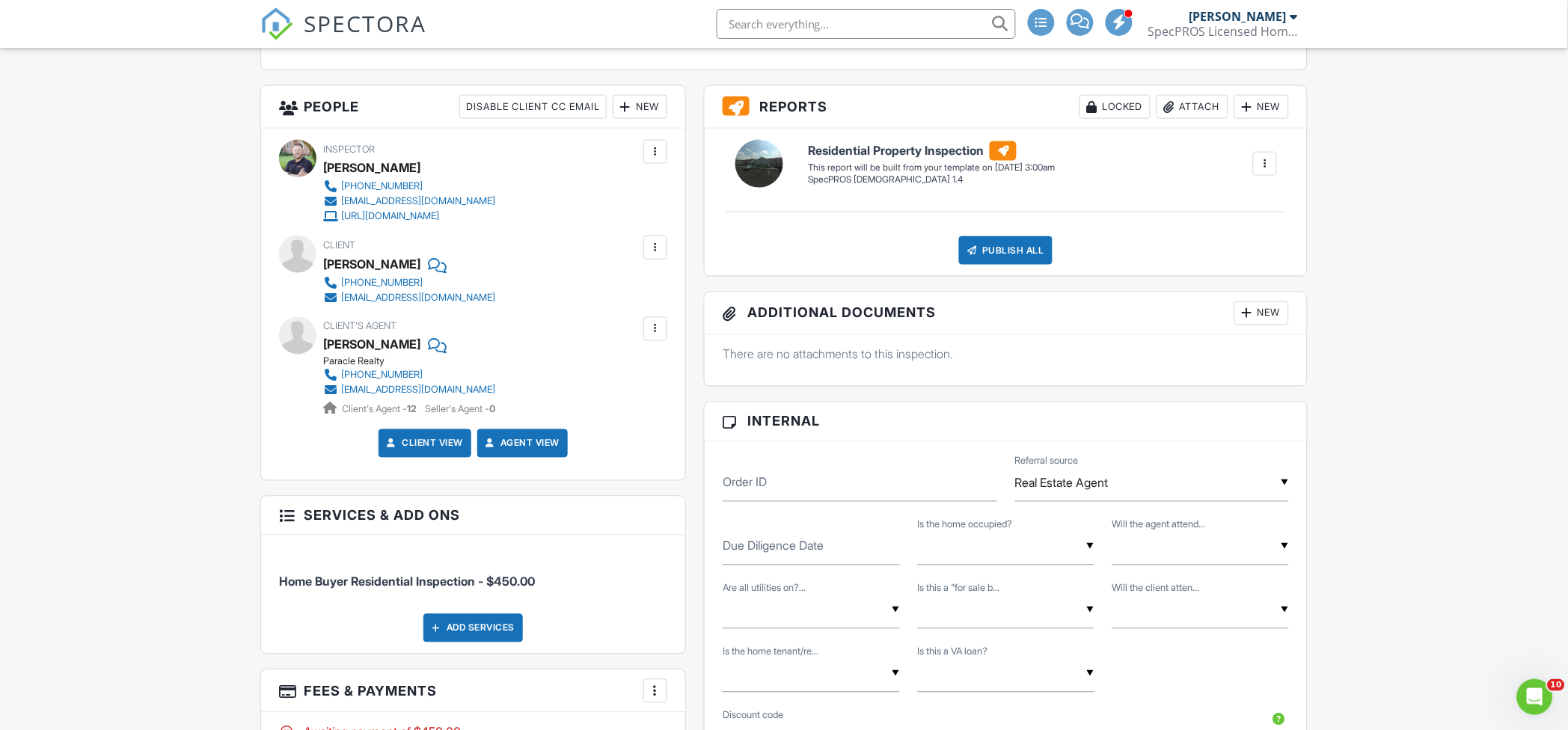
click at [640, 105] on div "New" at bounding box center [640, 106] width 55 height 24
click at [683, 232] on li "Listing Agent" at bounding box center [693, 227] width 147 height 37
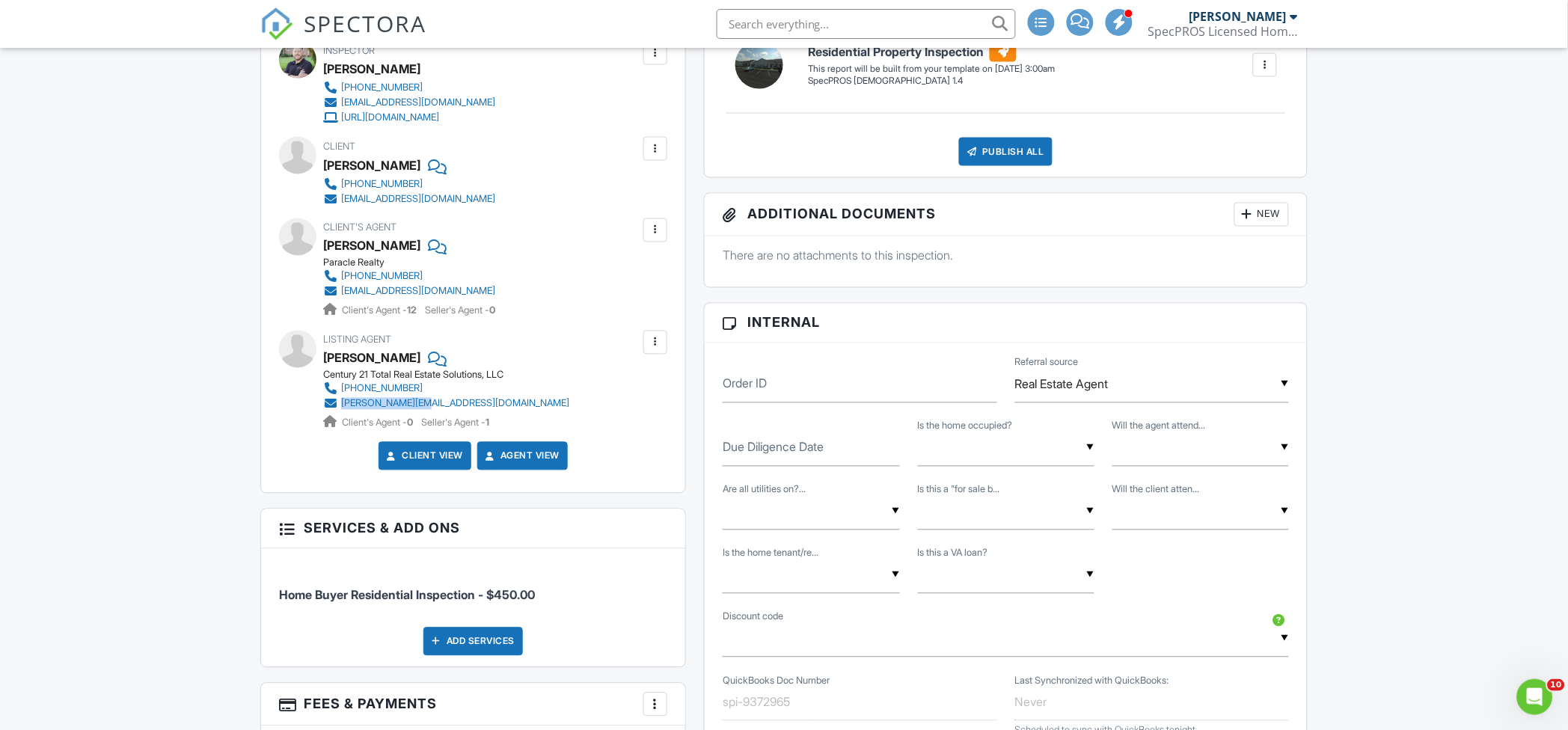
drag, startPoint x: 563, startPoint y: 407, endPoint x: 341, endPoint y: 402, distance: 222.1
click at [341, 402] on div "Listing Agent Lois Lyon Century 21 Total Real Estate Solutions, LLC (336) 509-7…" at bounding box center [482, 381] width 318 height 101
copy div "lois@c21tres.com"
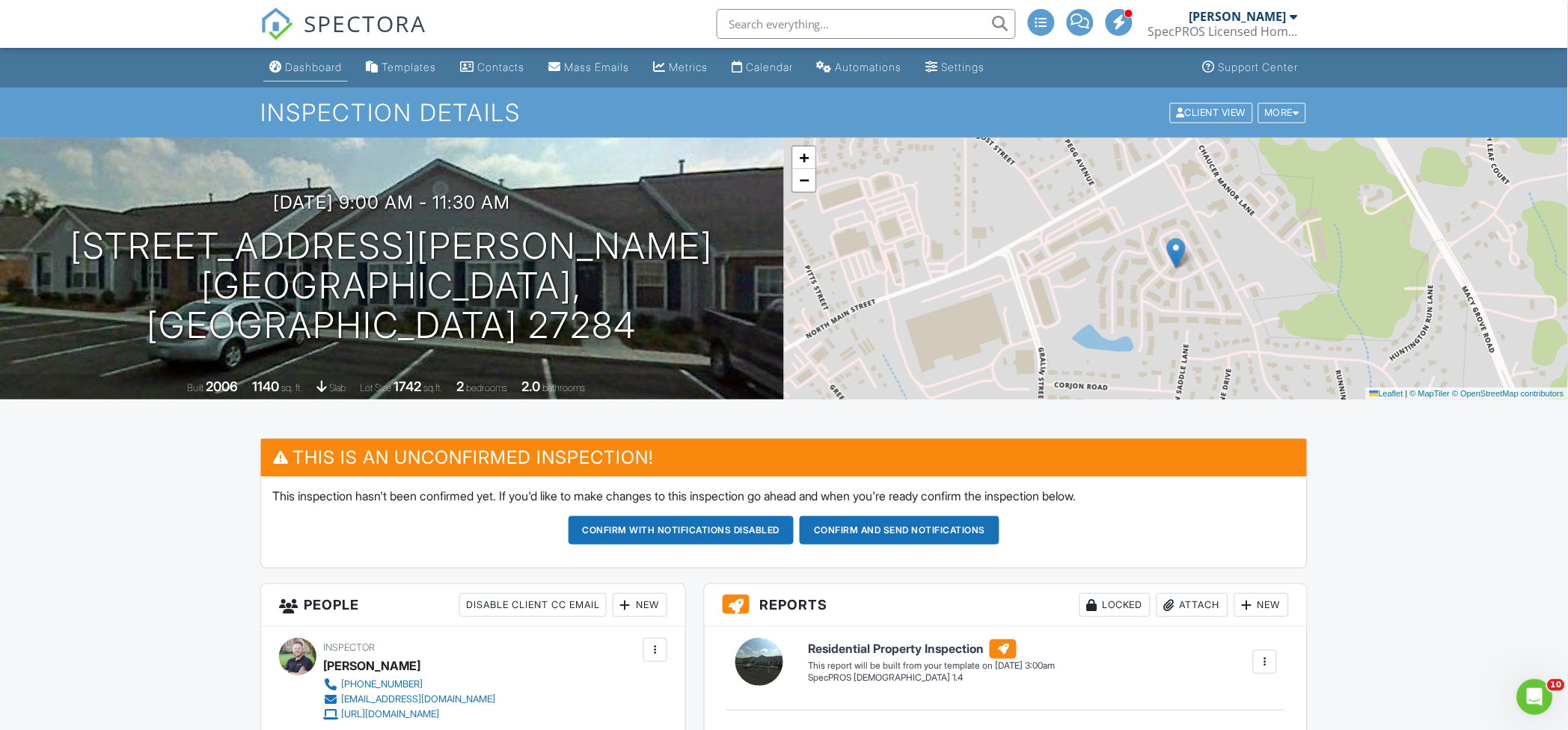
click at [303, 72] on div "Dashboard" at bounding box center [313, 67] width 57 height 12
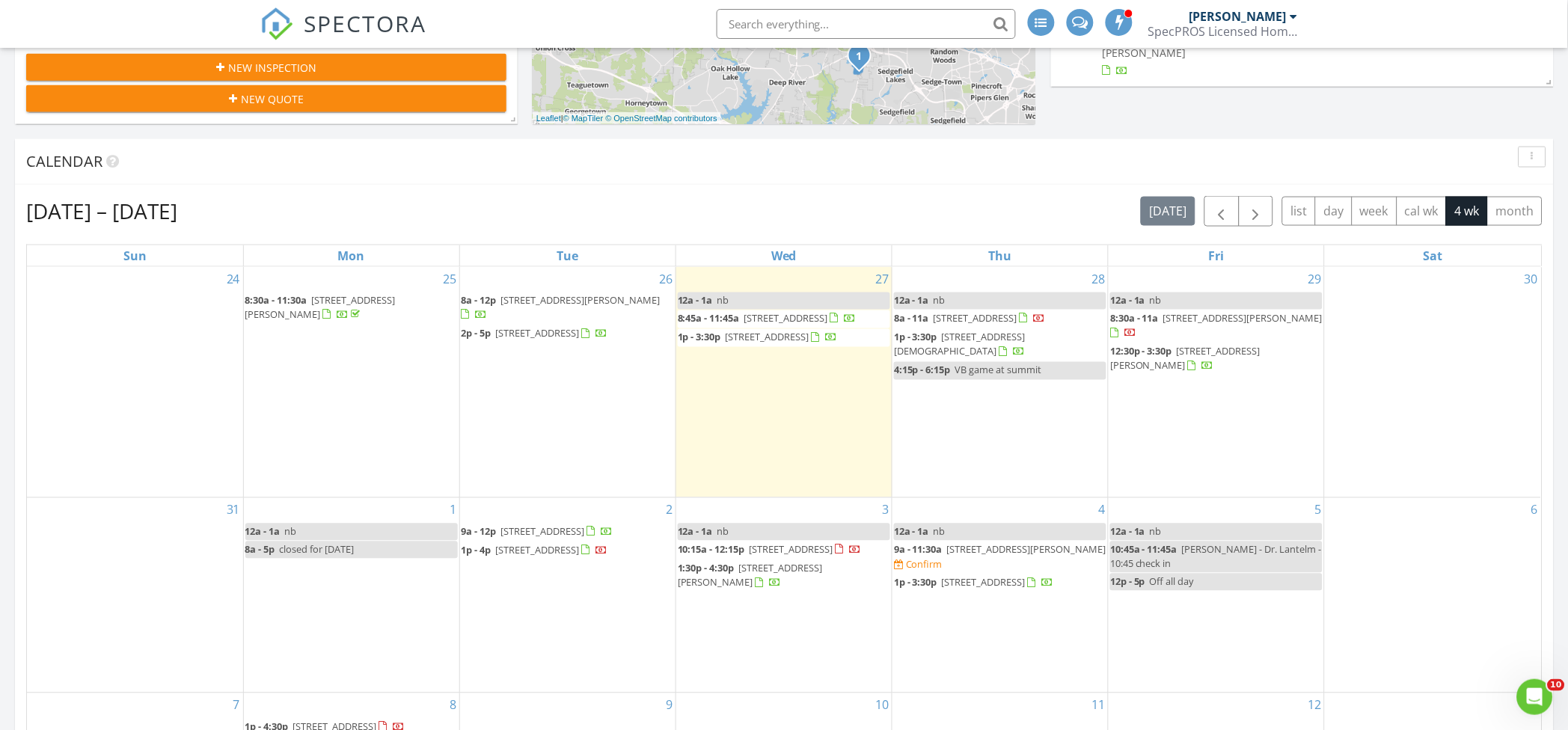
scroll to position [698, 0]
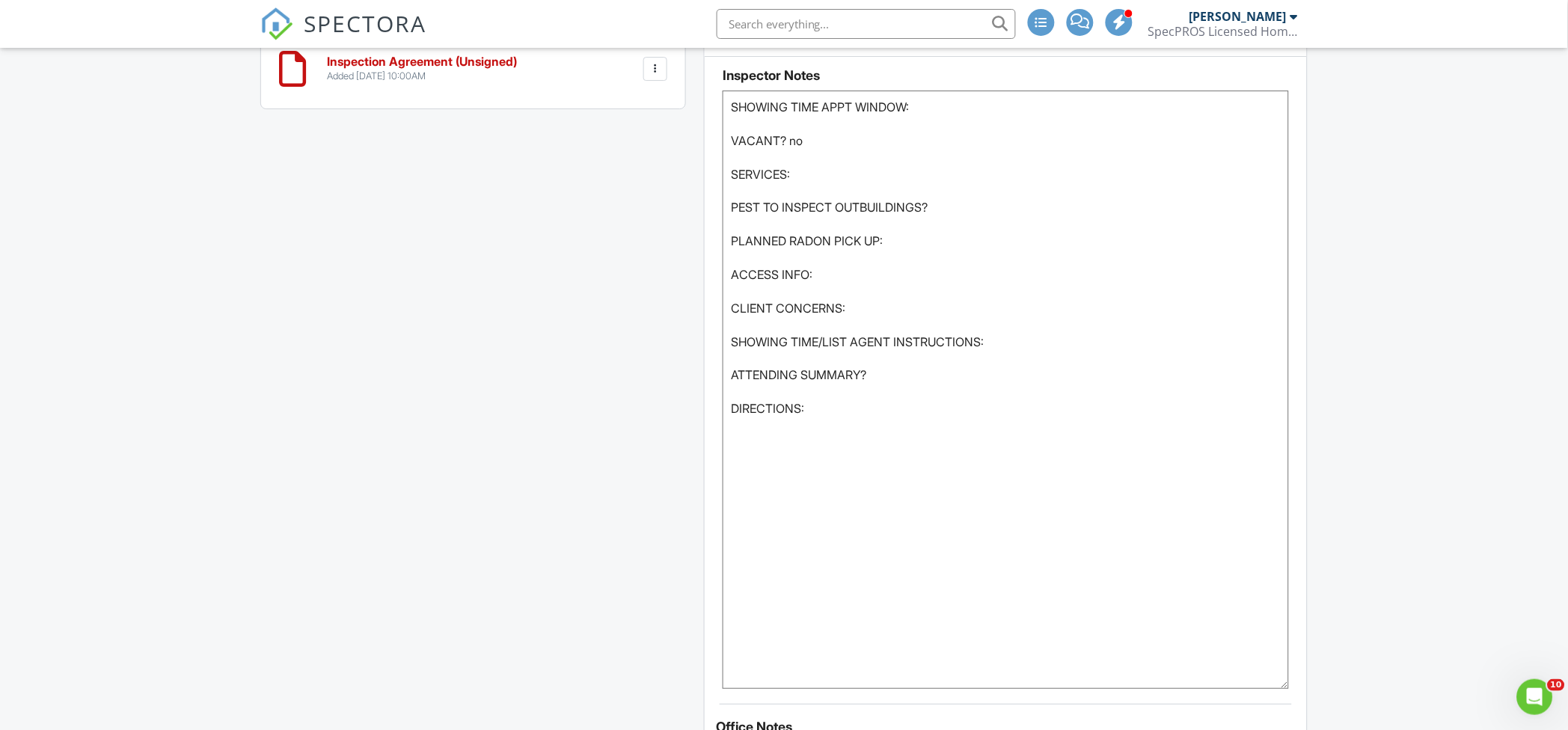
drag, startPoint x: 1282, startPoint y: 161, endPoint x: 1299, endPoint y: 685, distance: 524.3
click at [1299, 685] on div "Inspector Notes SHOWING TIME APPT WINDOW: VACANT? no SERVICES: PEST TO INSPECT …" at bounding box center [1006, 372] width 603 height 633
click at [831, 266] on textarea "SHOWING TIME APPT WINDOW: VACANT? no SERVICES: PEST TO INSPECT OUTBUILDINGS? PL…" at bounding box center [1005, 390] width 566 height 599
click at [835, 277] on textarea "SHOWING TIME APPT WINDOW: VACANT? no SERVICES: PEST TO INSPECT OUTBUILDINGS? PL…" at bounding box center [1005, 390] width 566 height 599
paste textarea "combo box on the sign. 3631"
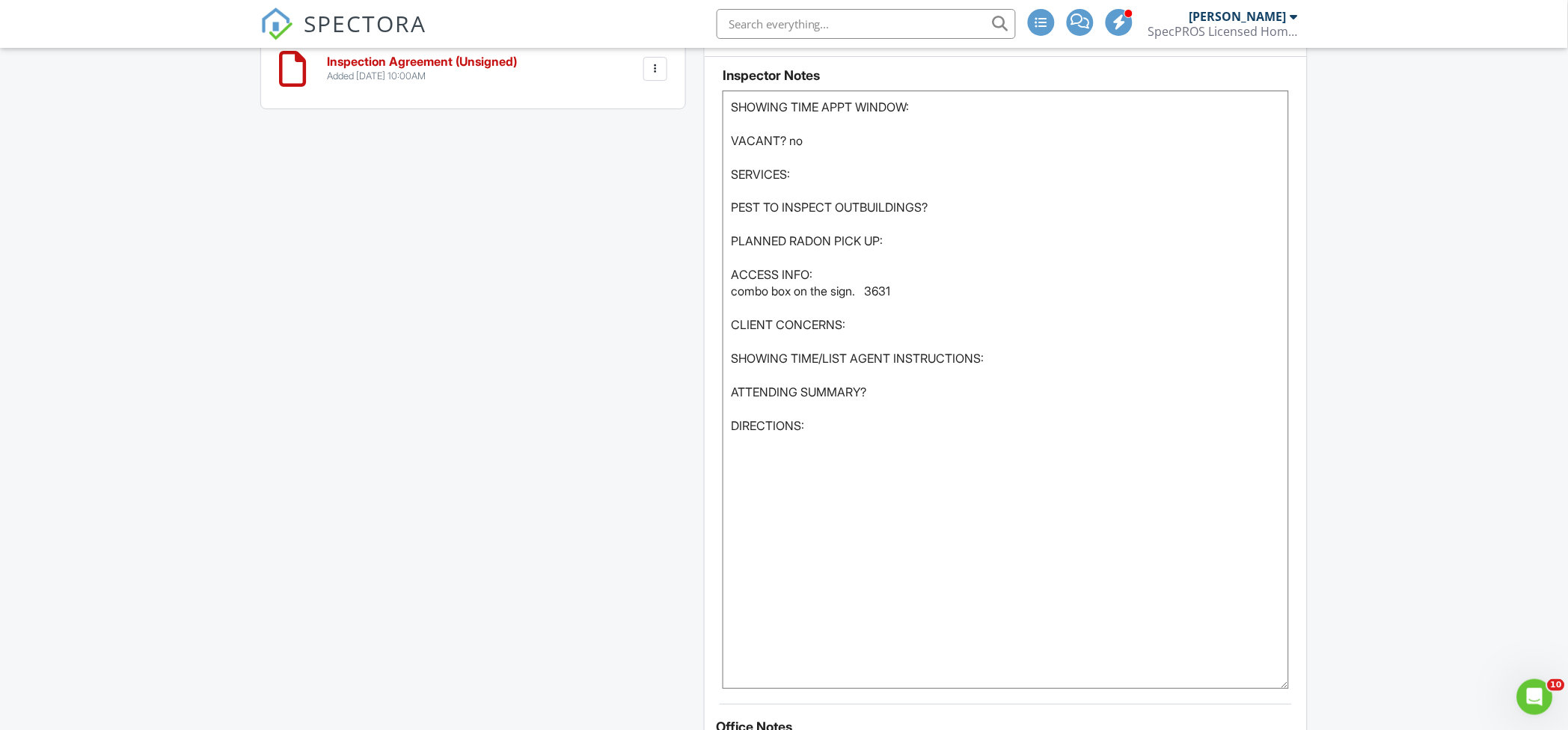
type textarea "SHOWING TIME APPT WINDOW: VACANT? no SERVICES: PEST TO INSPECT OUTBUILDINGS? PL…"
click at [437, 394] on div "This is an Unconfirmed Inspection! This inspection hasn't been confirmed yet. I…" at bounding box center [784, 184] width 1066 height 2284
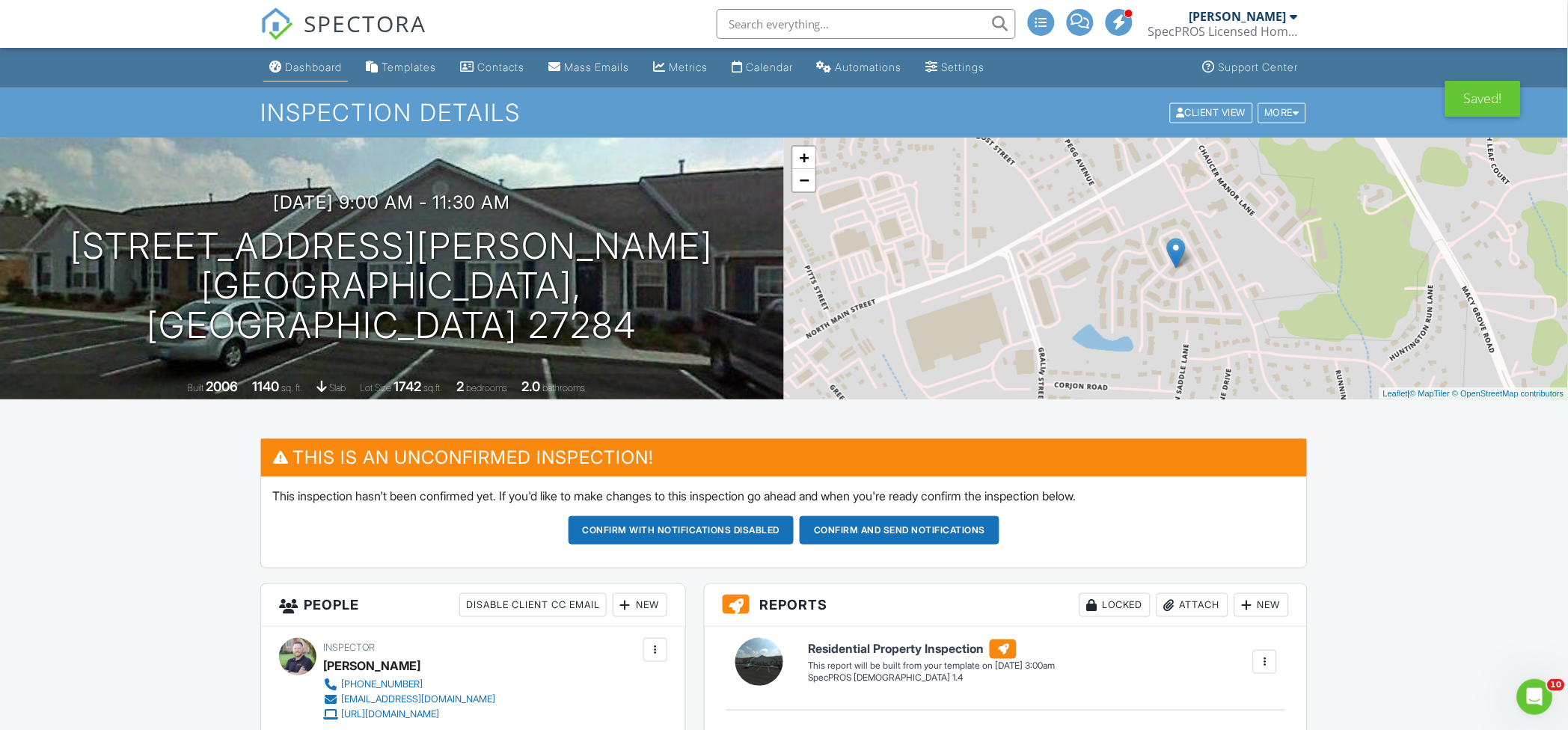
click at [297, 65] on div "Dashboard" at bounding box center [313, 67] width 57 height 12
